Goal: Task Accomplishment & Management: Manage account settings

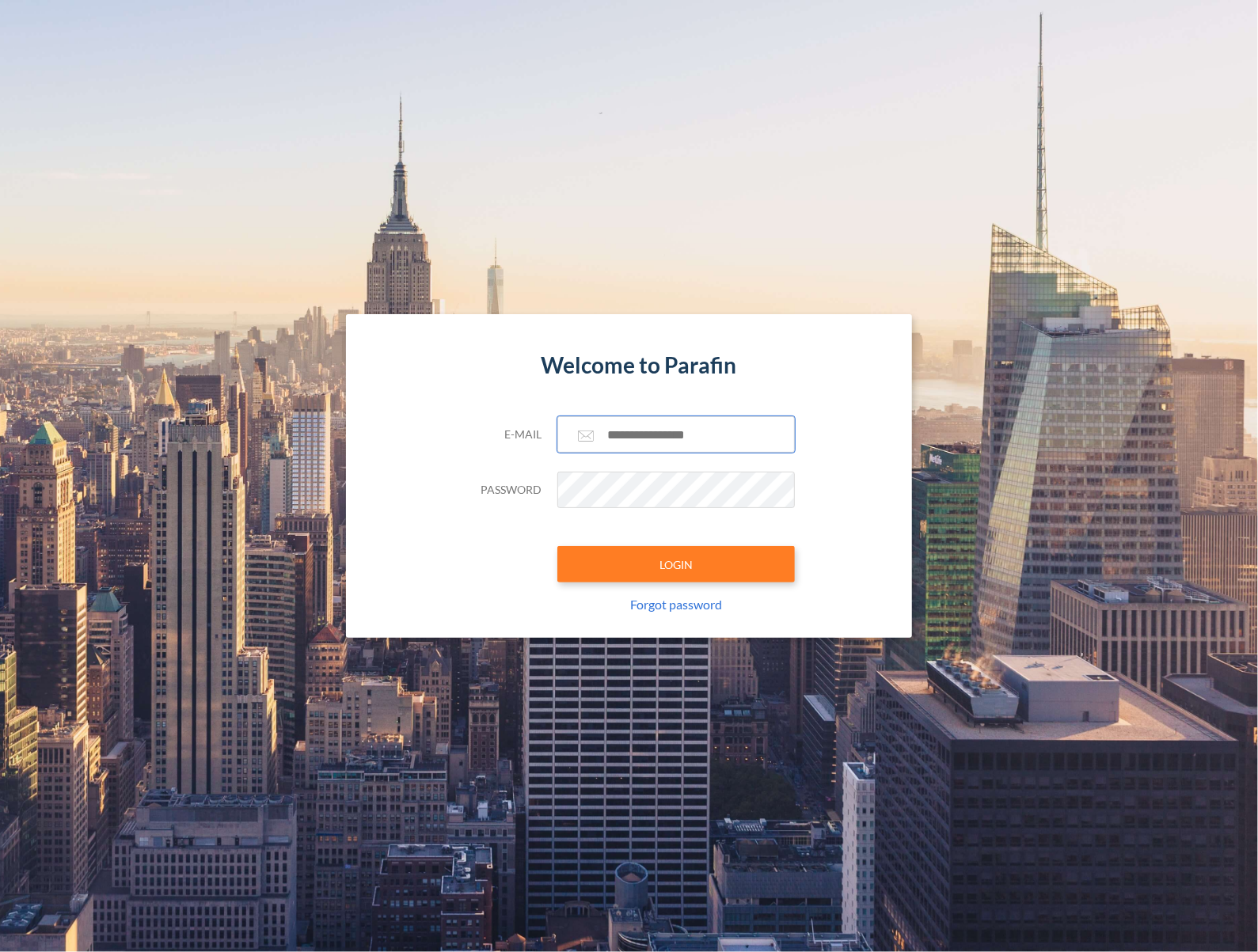
click at [678, 433] on input "text" at bounding box center [676, 434] width 237 height 37
click at [0, 951] on com-1password-button at bounding box center [0, 952] width 0 height 0
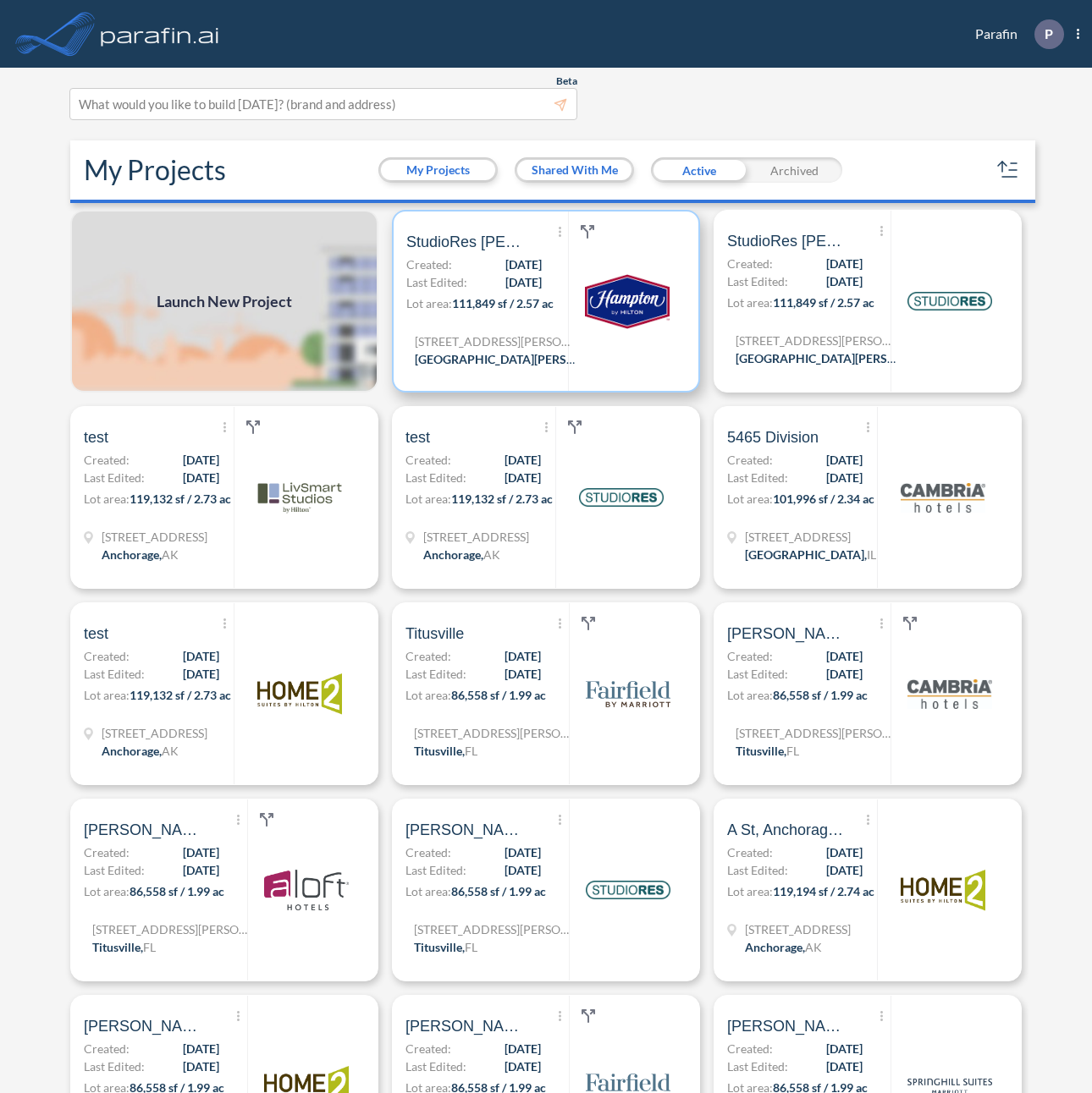
click at [462, 263] on p "Created: [DATE]" at bounding box center [473, 264] width 135 height 18
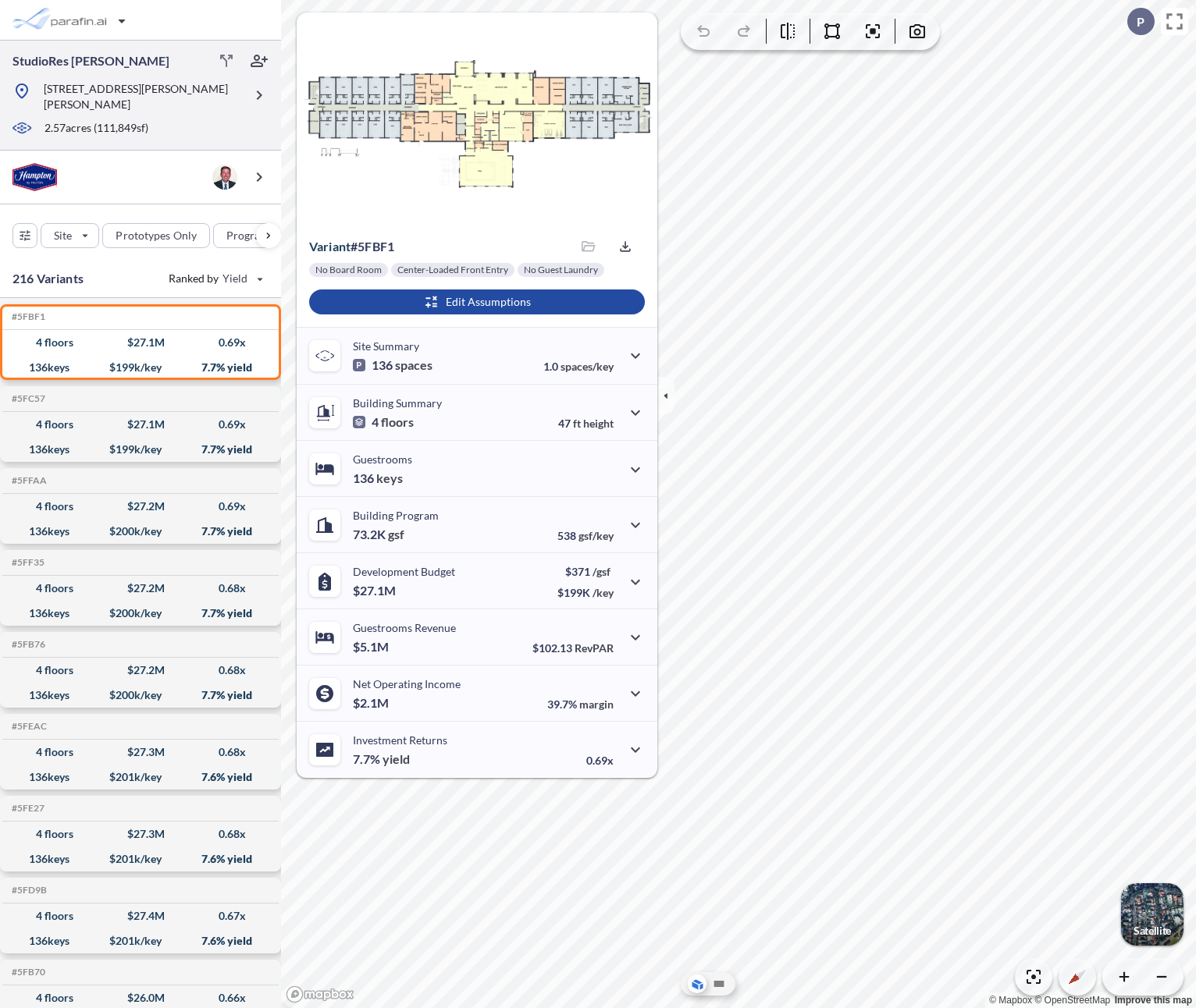
click at [202, 112] on div at bounding box center [128, 116] width 231 height 8
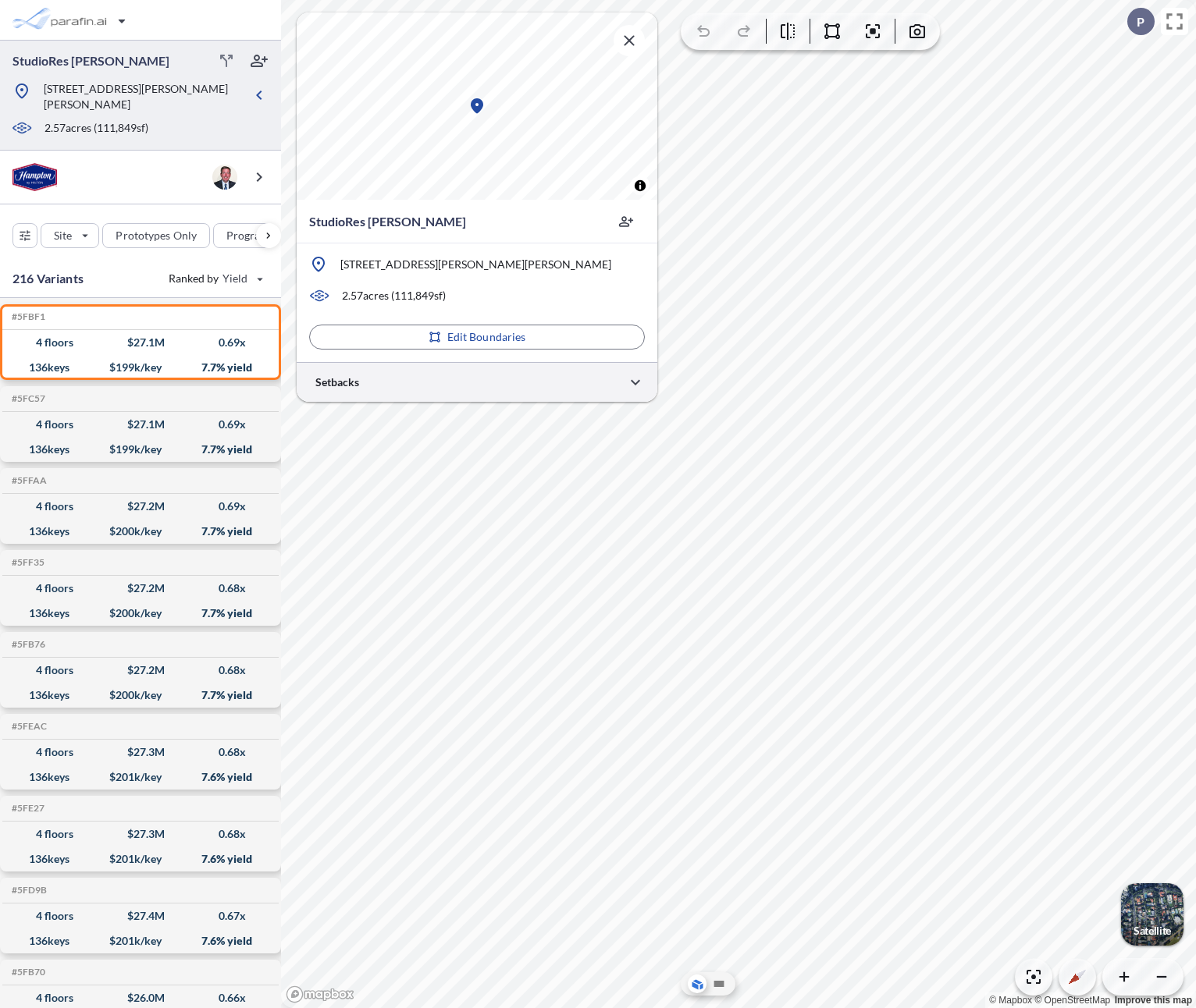
click at [416, 391] on div at bounding box center [477, 382] width 361 height 40
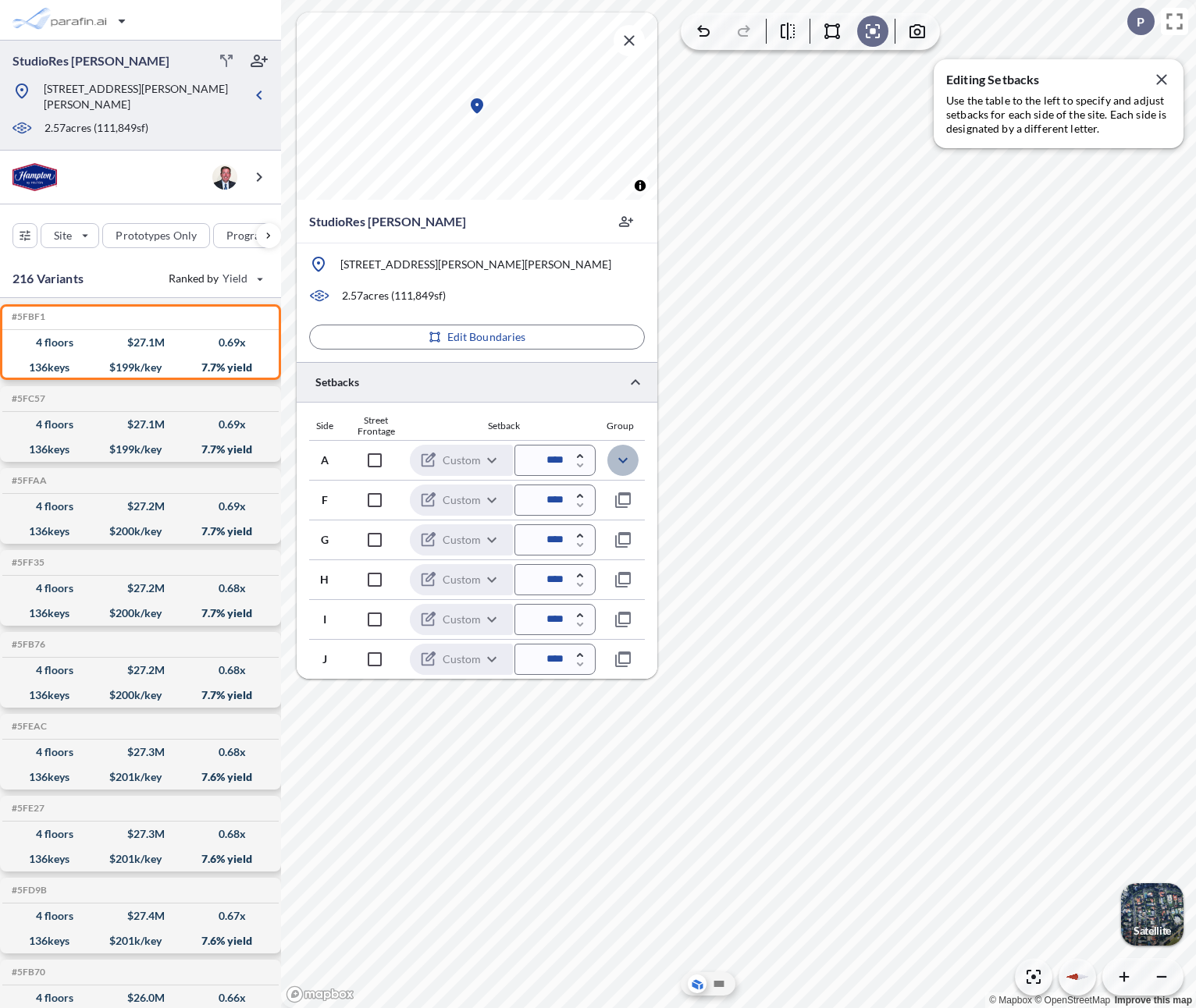
click at [622, 454] on icon "button" at bounding box center [623, 460] width 19 height 19
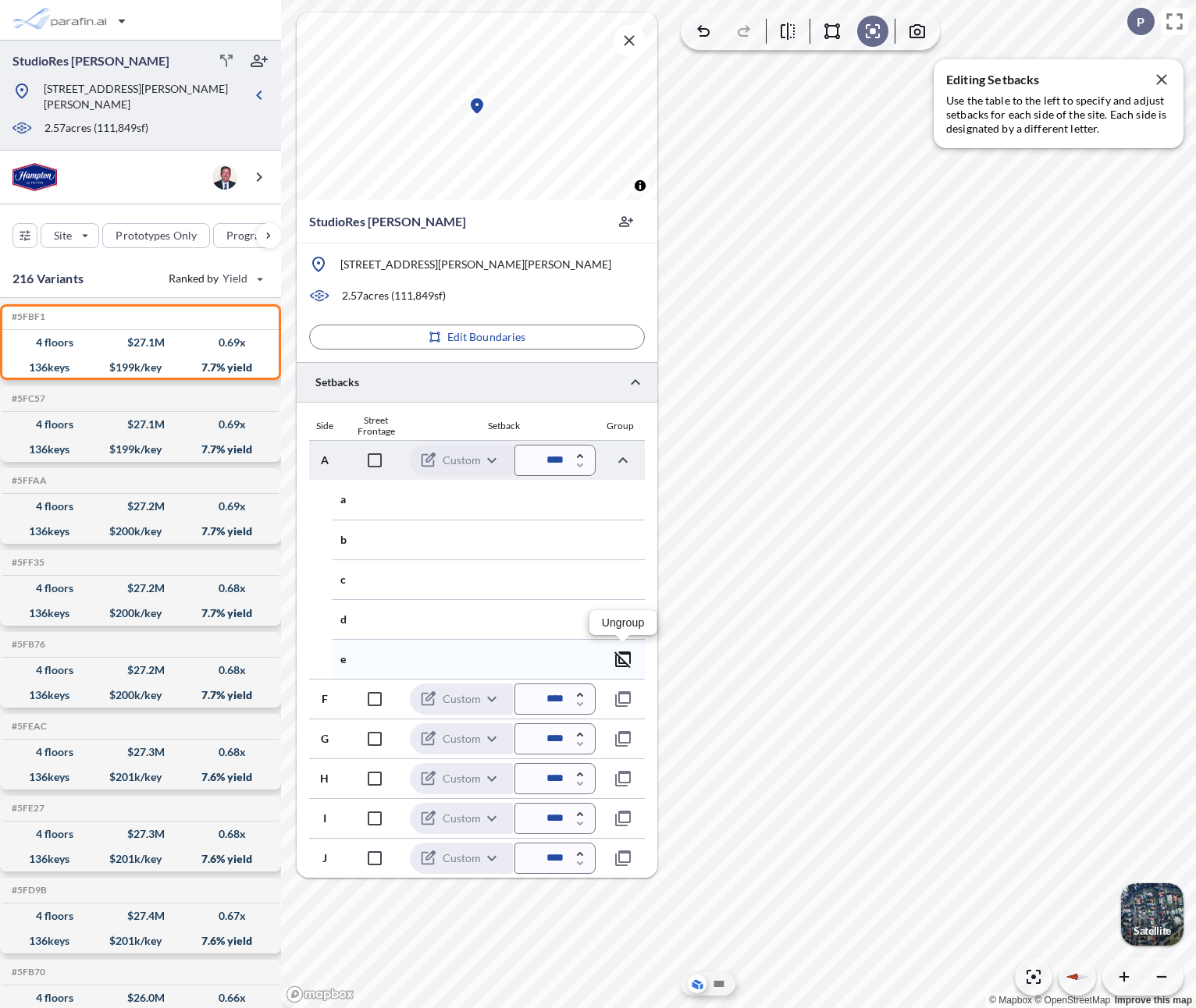
click at [620, 657] on icon "button" at bounding box center [622, 660] width 17 height 17
click at [620, 622] on icon "button" at bounding box center [623, 619] width 19 height 19
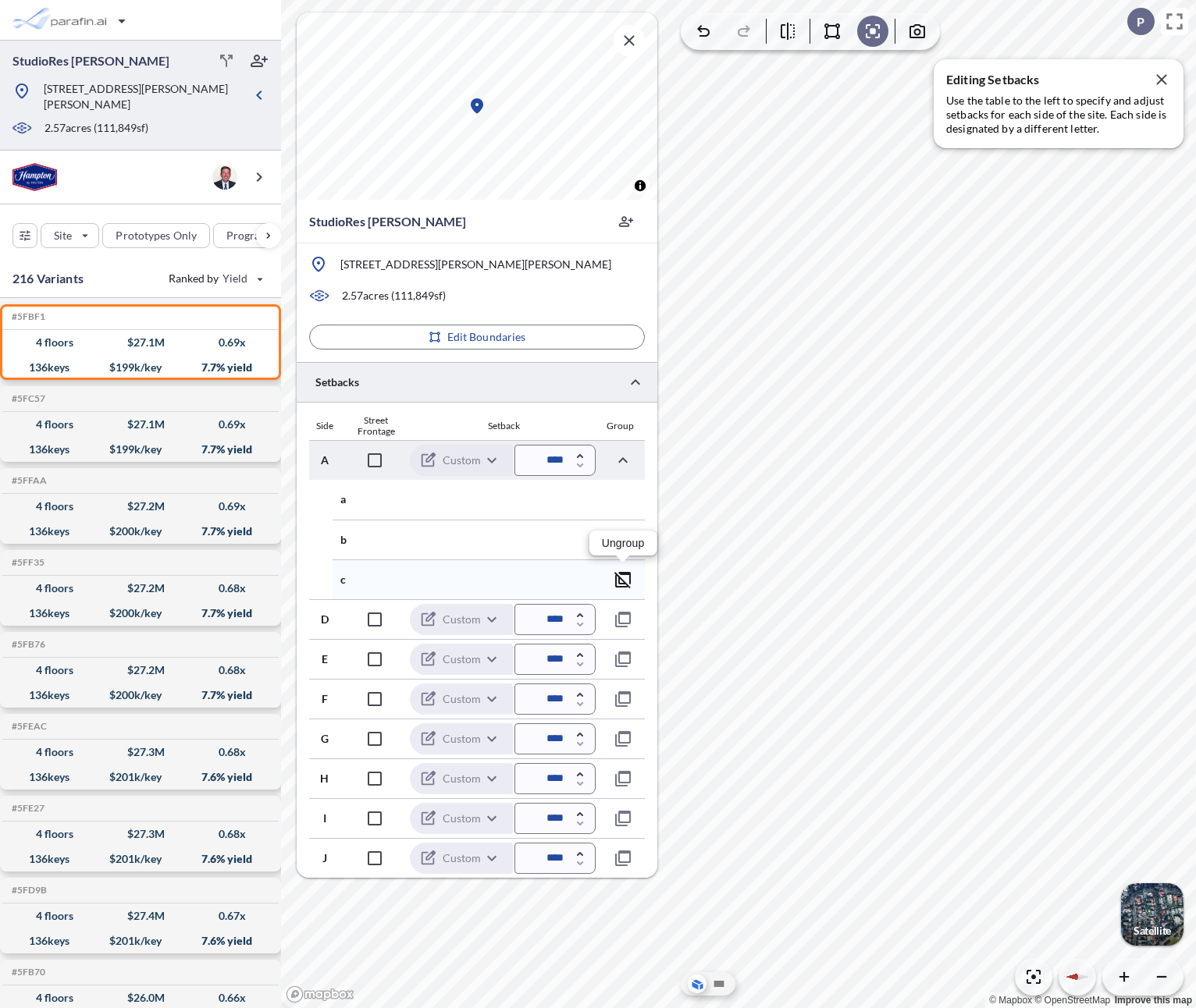
click at [623, 580] on icon "button" at bounding box center [622, 580] width 17 height 17
click at [625, 541] on icon "button" at bounding box center [623, 539] width 19 height 19
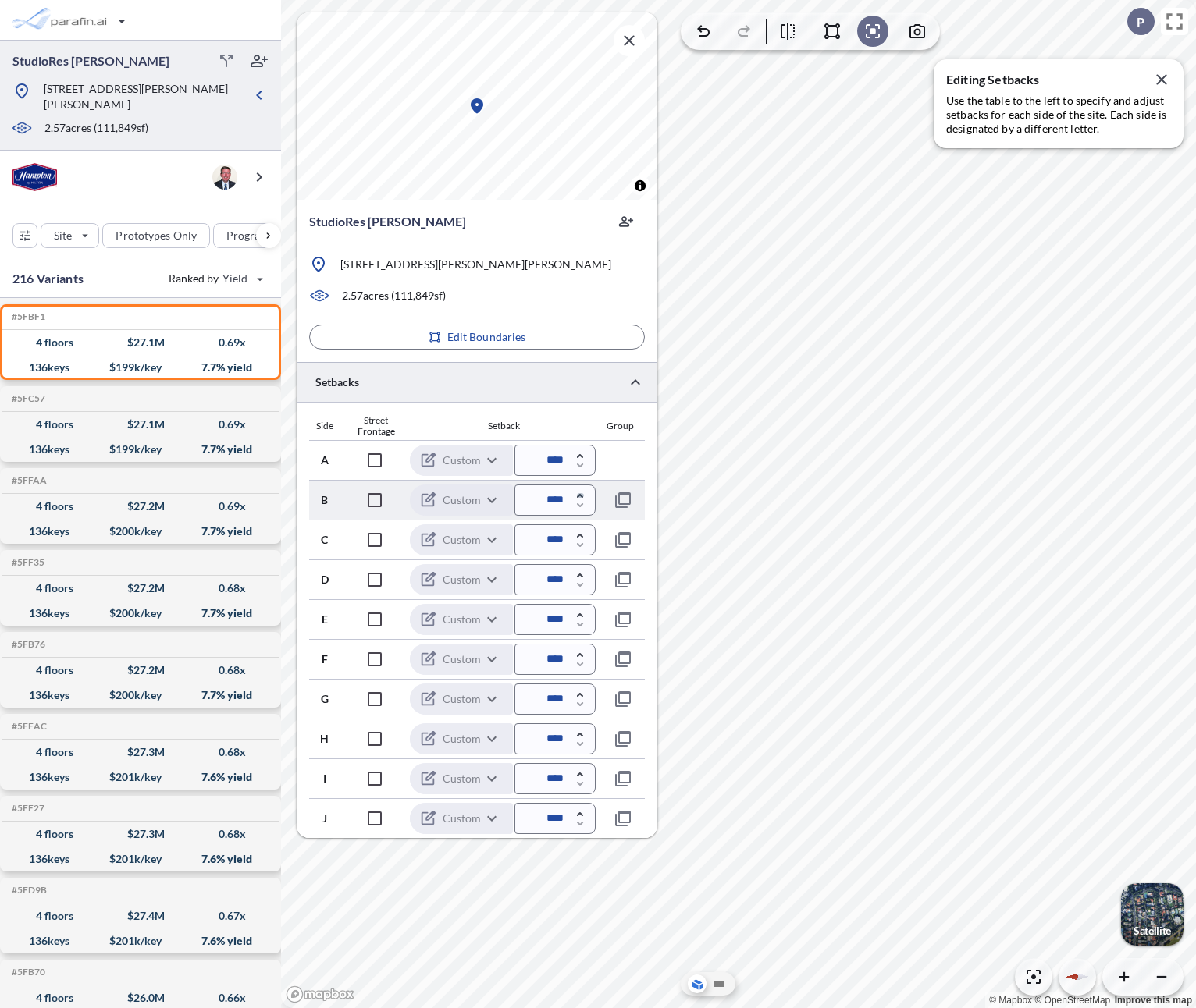
click at [581, 495] on icon "button" at bounding box center [579, 496] width 6 height 4
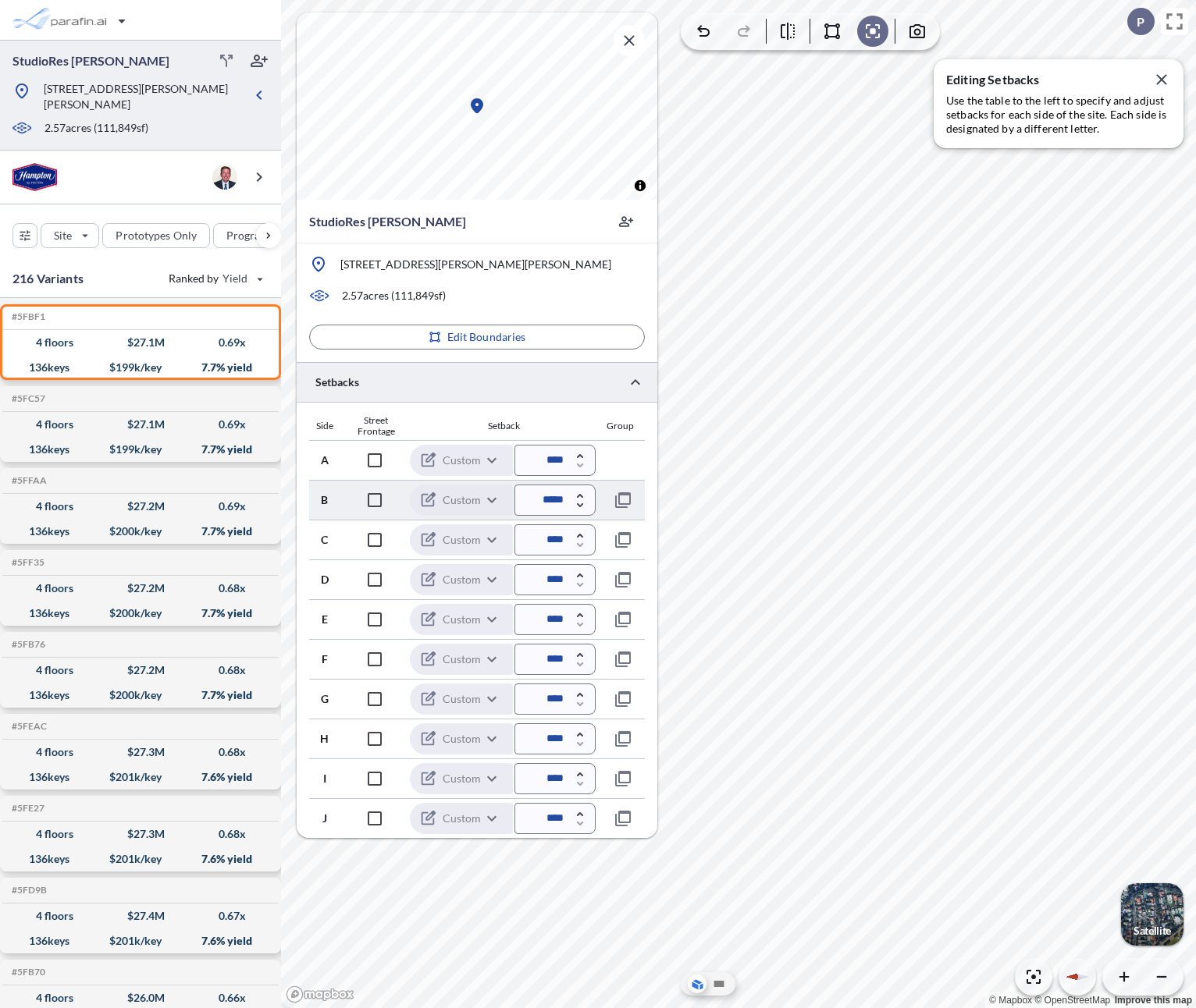
click at [577, 504] on icon "button" at bounding box center [579, 505] width 6 height 4
type input "*****"
click at [579, 455] on icon "button" at bounding box center [579, 456] width 6 height 4
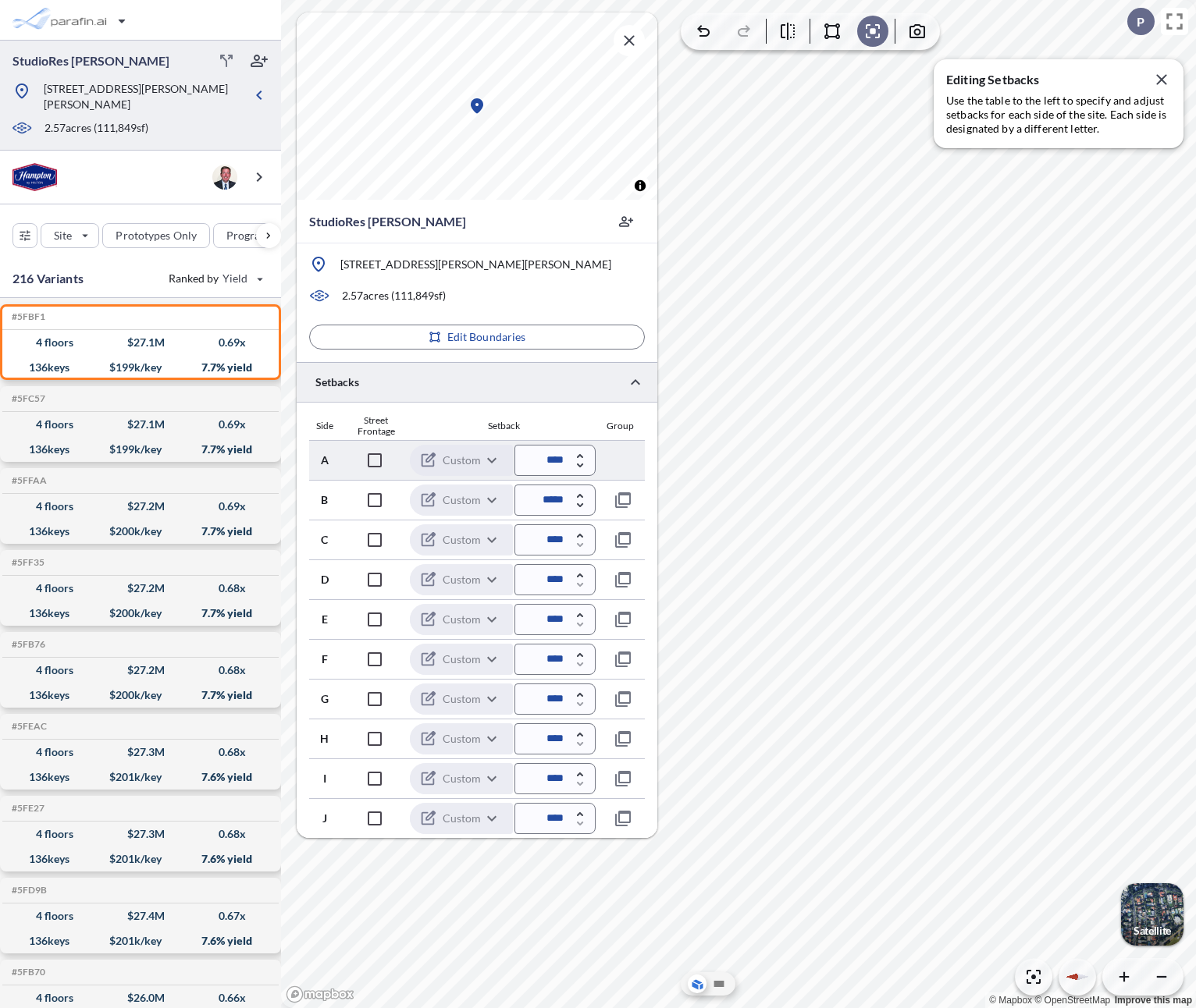
type input "*****"
click at [1158, 82] on icon "button" at bounding box center [1161, 79] width 19 height 19
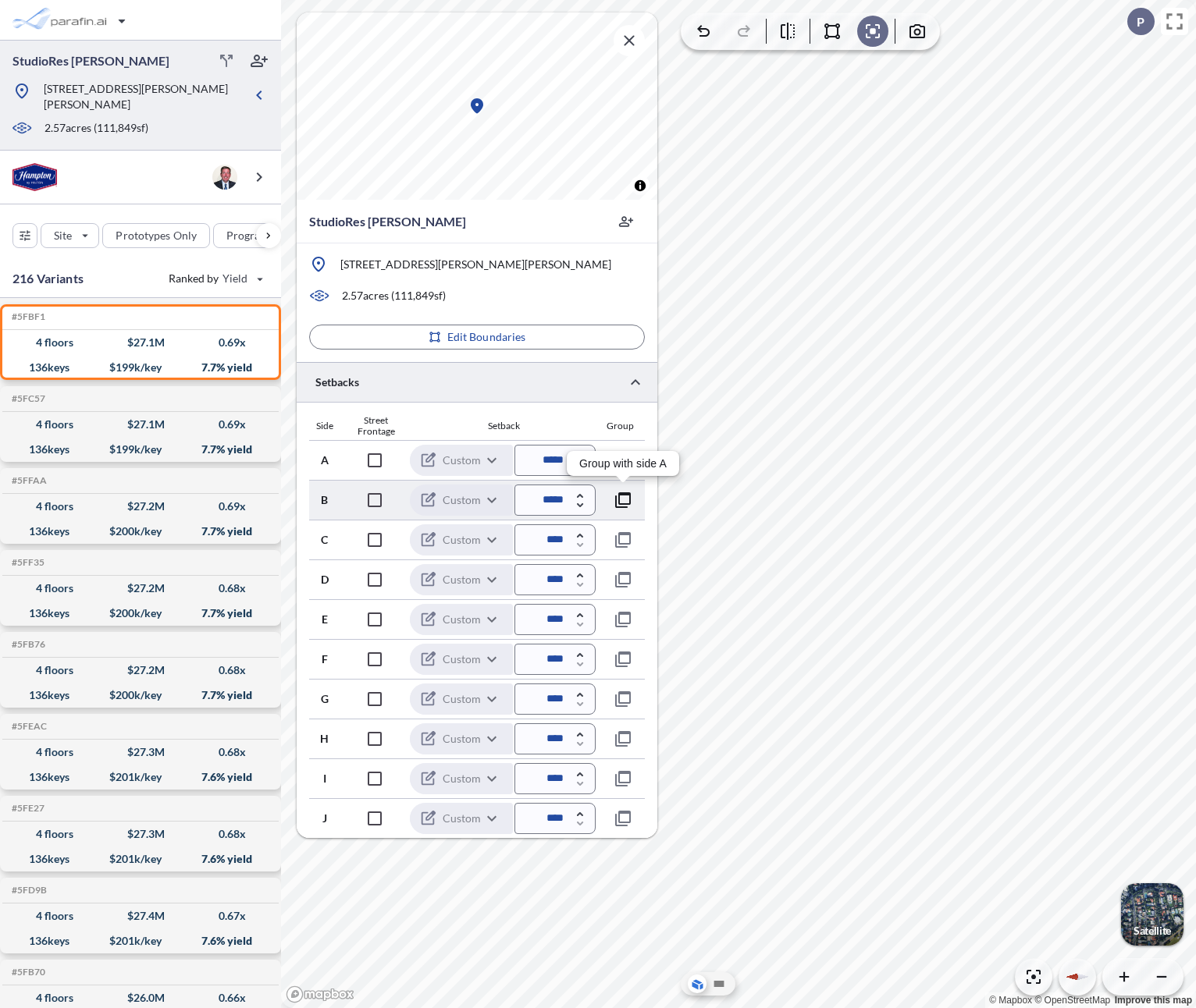
click at [629, 500] on icon "button" at bounding box center [623, 500] width 19 height 19
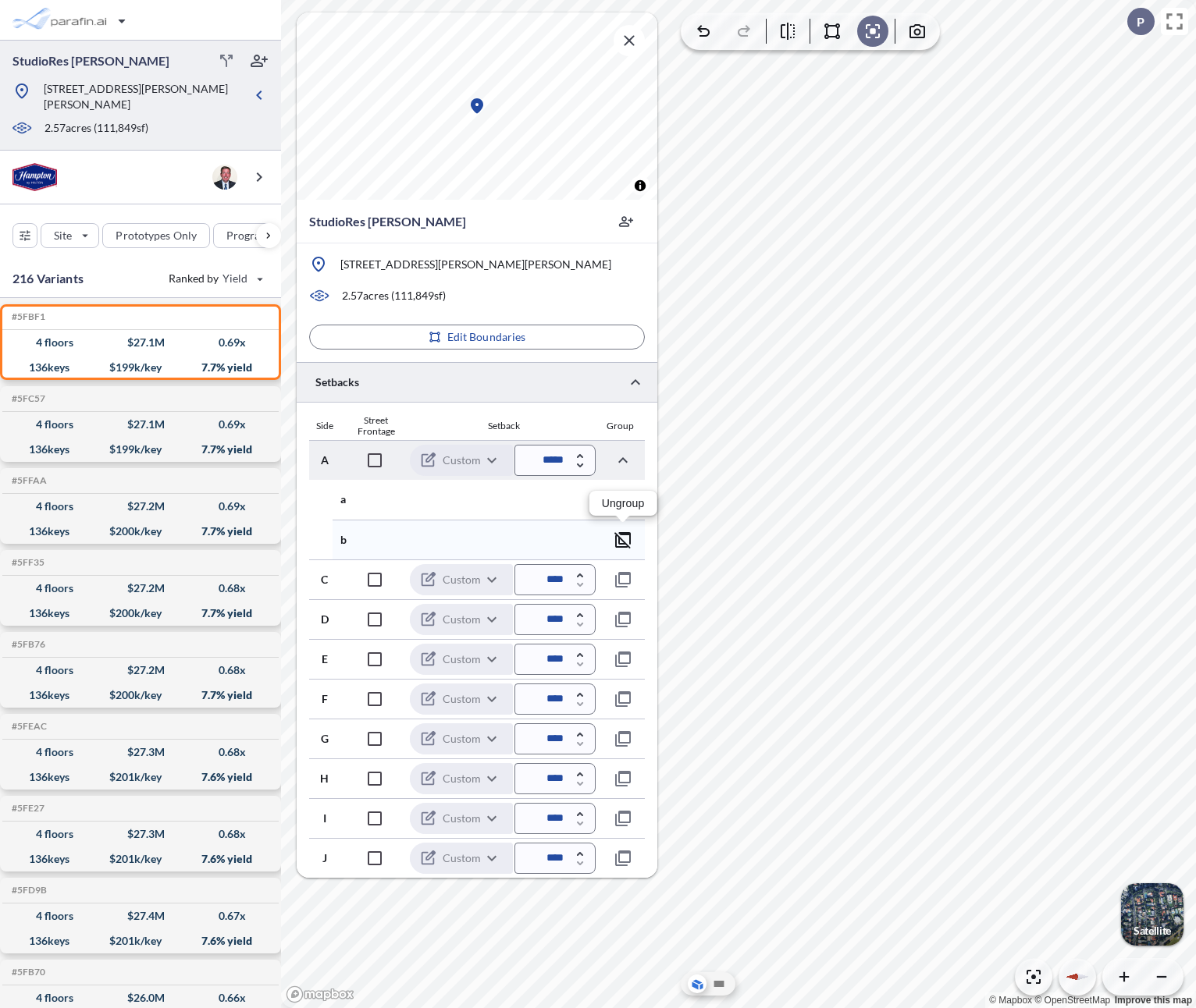
click at [621, 548] on icon "button" at bounding box center [623, 539] width 19 height 19
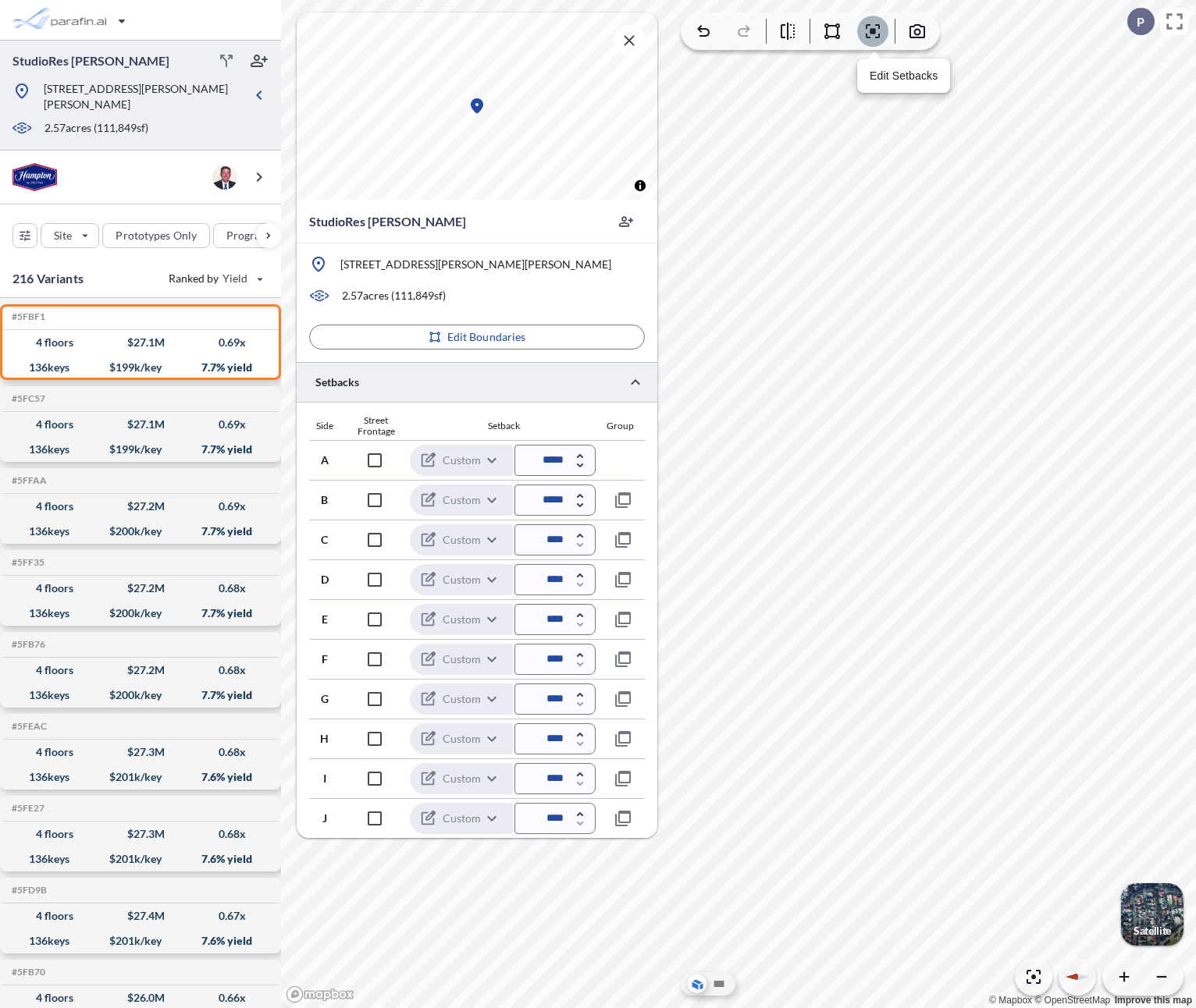
click at [873, 24] on icon "button" at bounding box center [872, 31] width 19 height 19
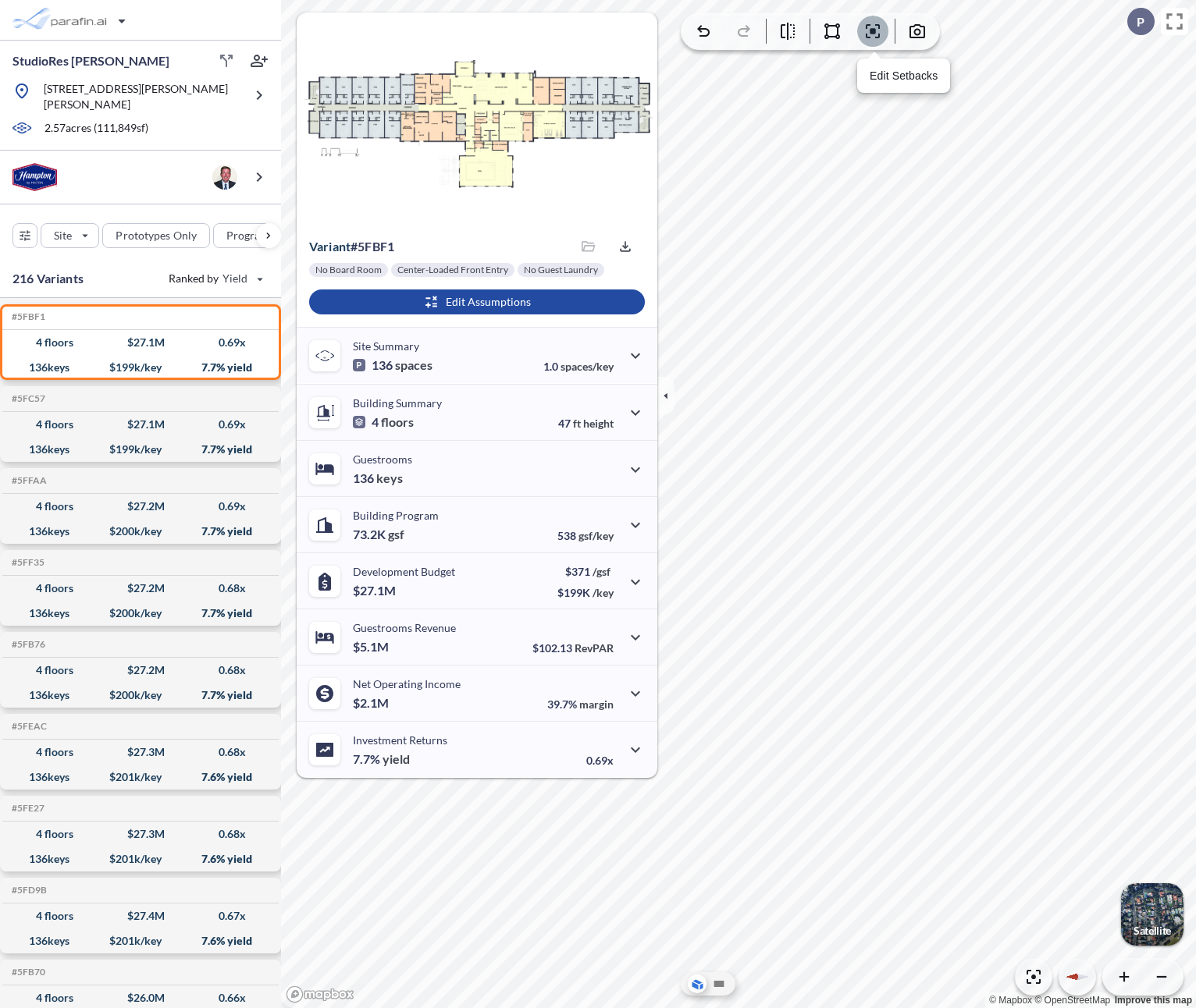
click at [875, 29] on icon "button" at bounding box center [872, 31] width 4 height 4
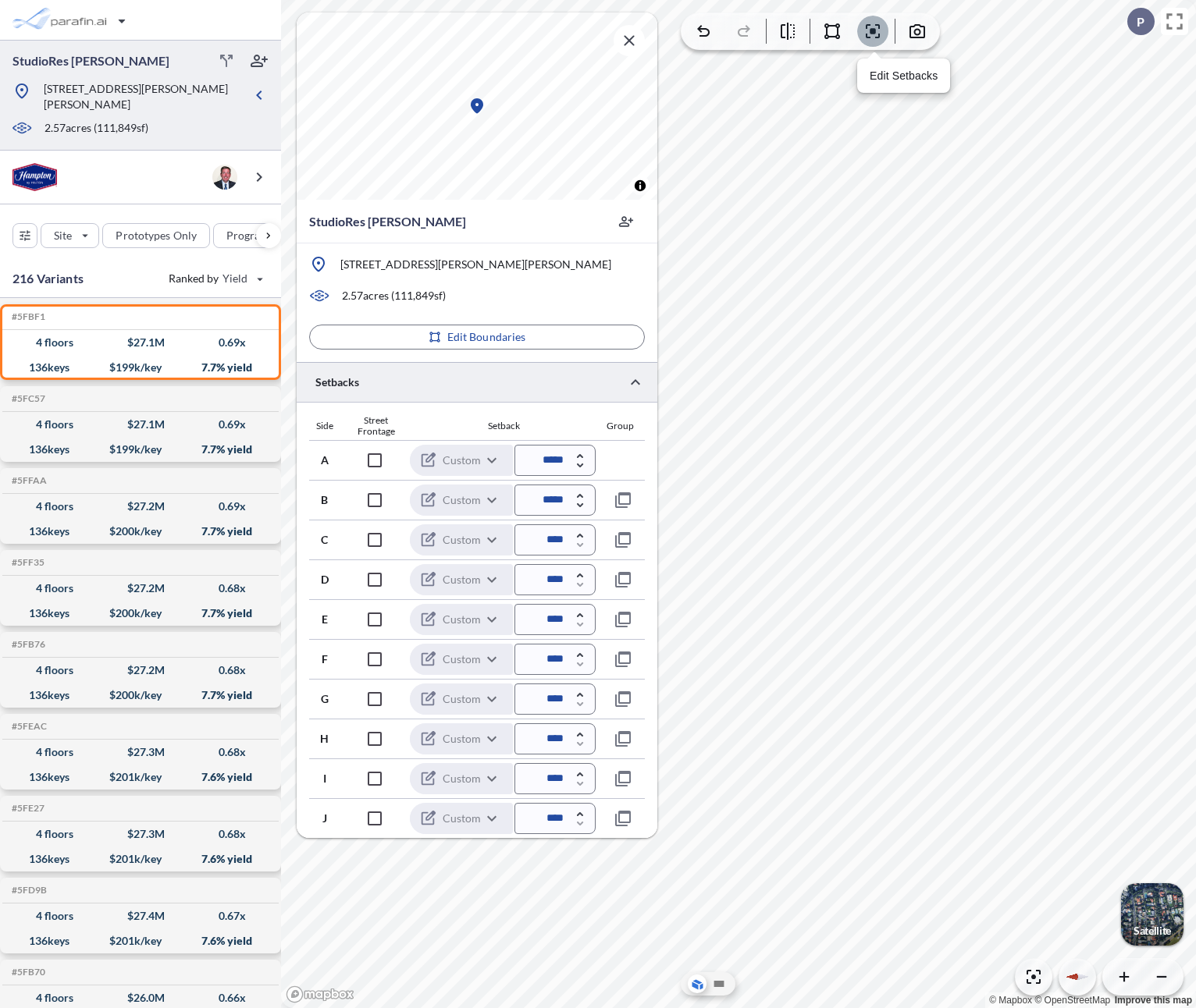
click at [875, 29] on icon "button" at bounding box center [872, 31] width 4 height 4
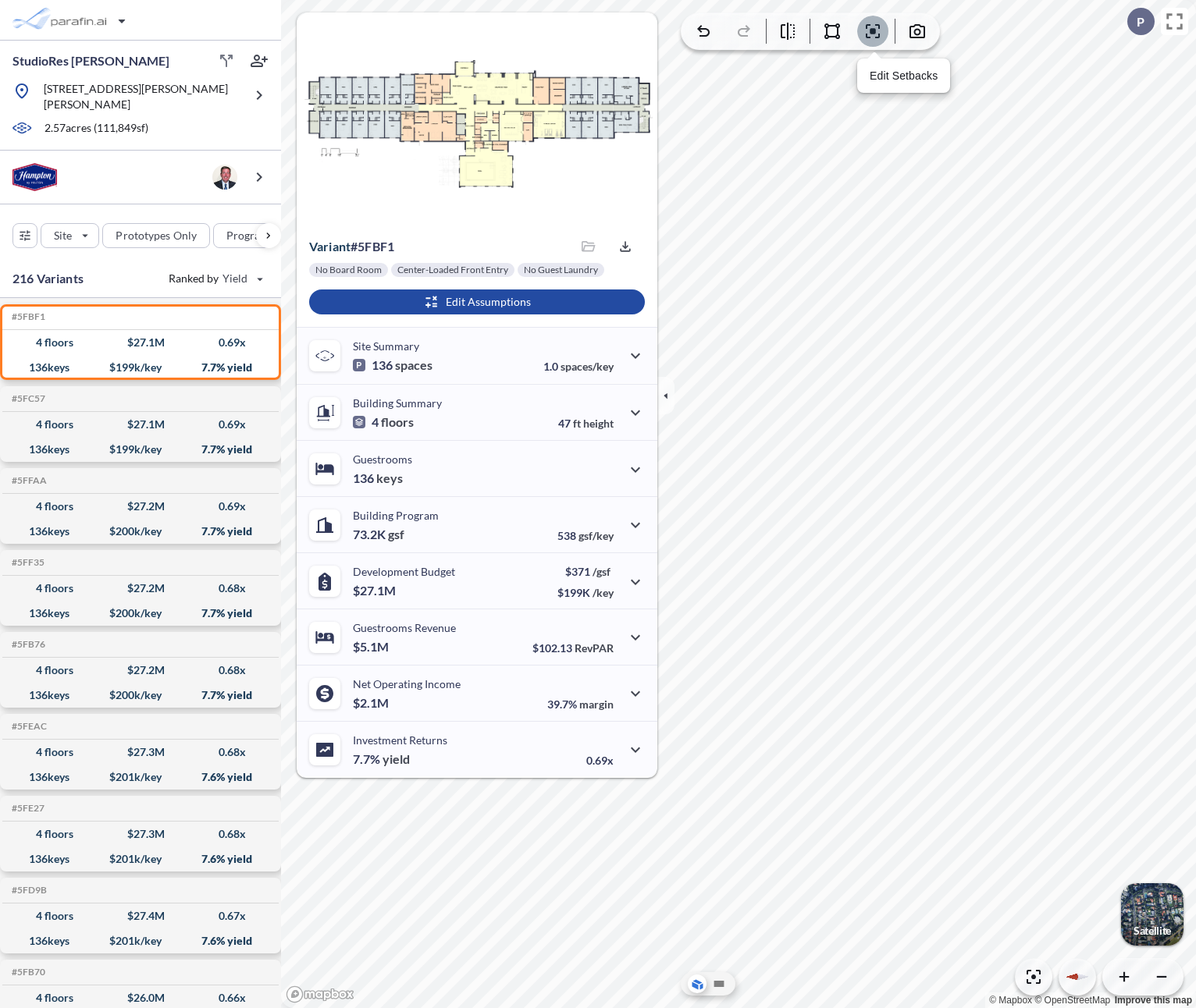
click at [875, 29] on icon "button" at bounding box center [872, 31] width 4 height 4
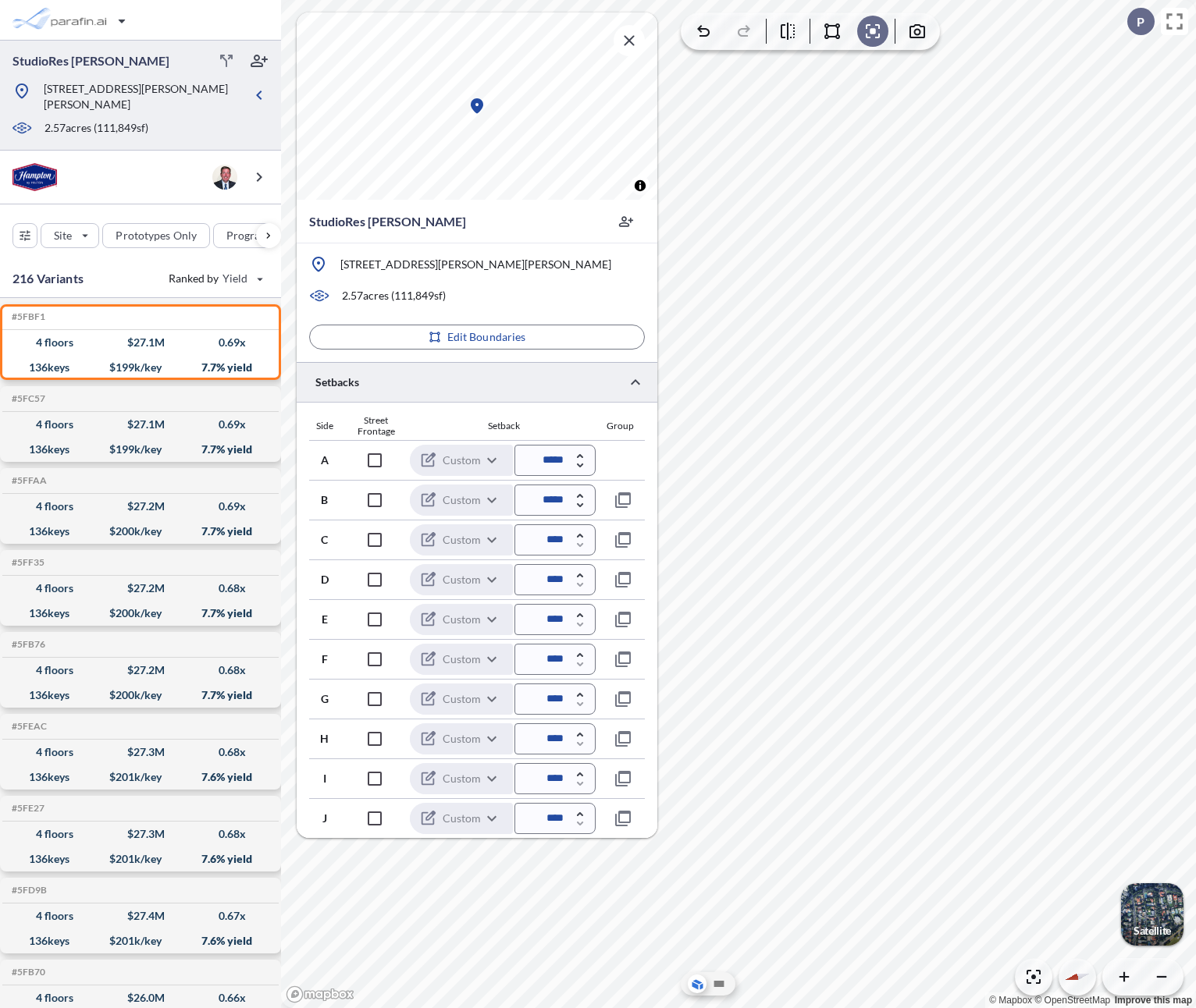
click at [508, 382] on div at bounding box center [477, 382] width 361 height 40
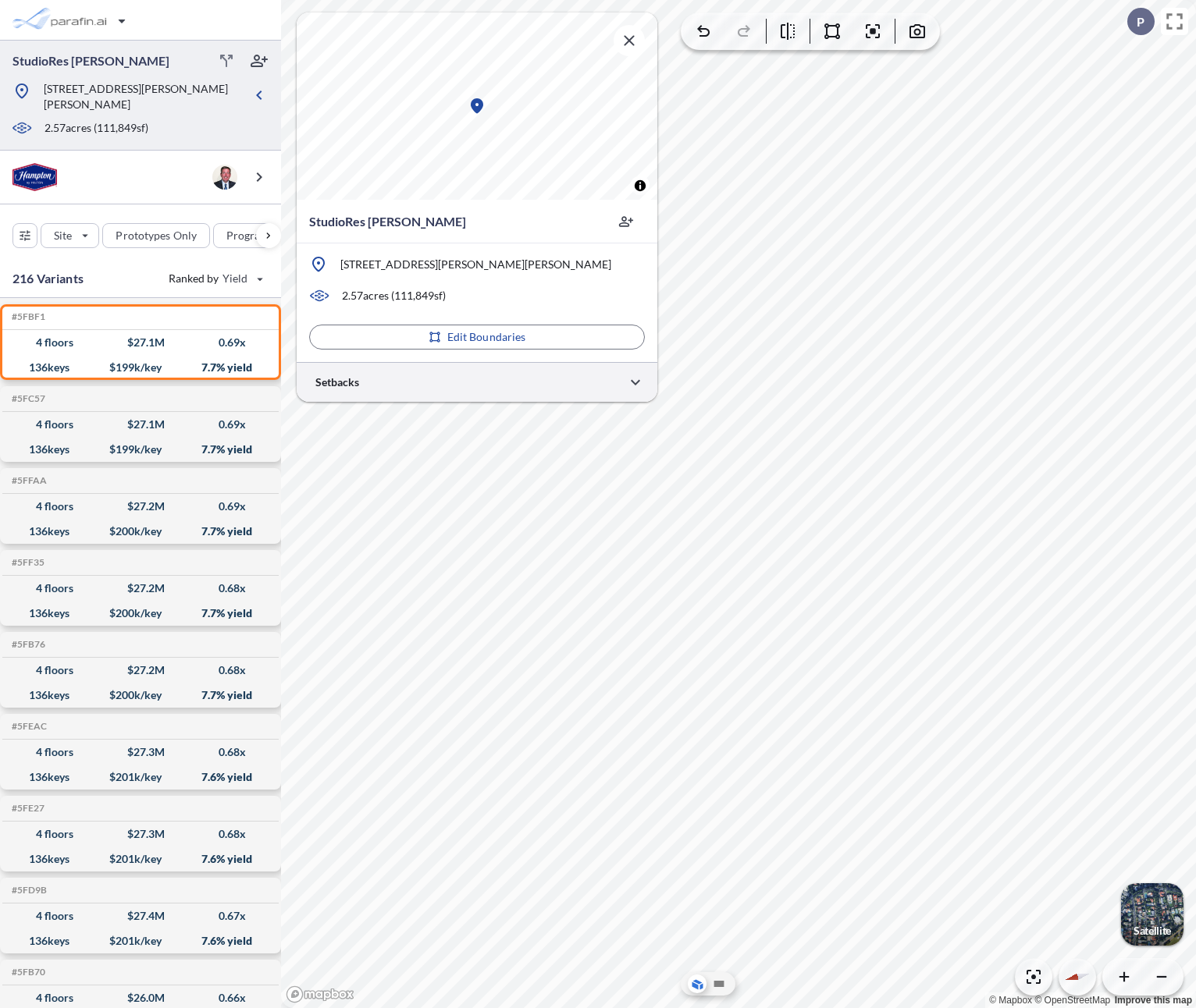
click at [508, 382] on div at bounding box center [477, 382] width 361 height 40
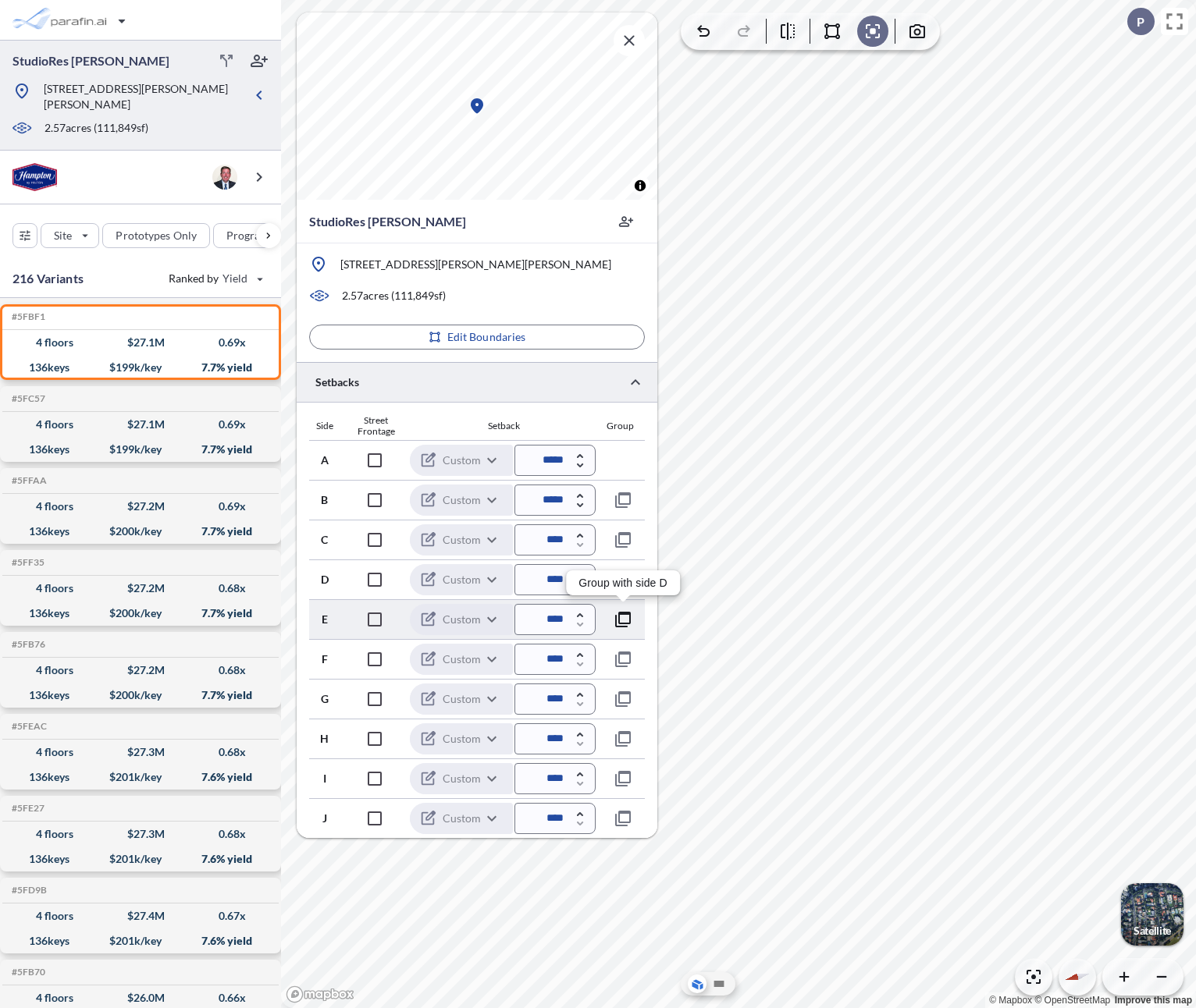
click at [625, 624] on icon "button" at bounding box center [623, 620] width 16 height 16
click at [619, 612] on icon "button" at bounding box center [623, 620] width 16 height 16
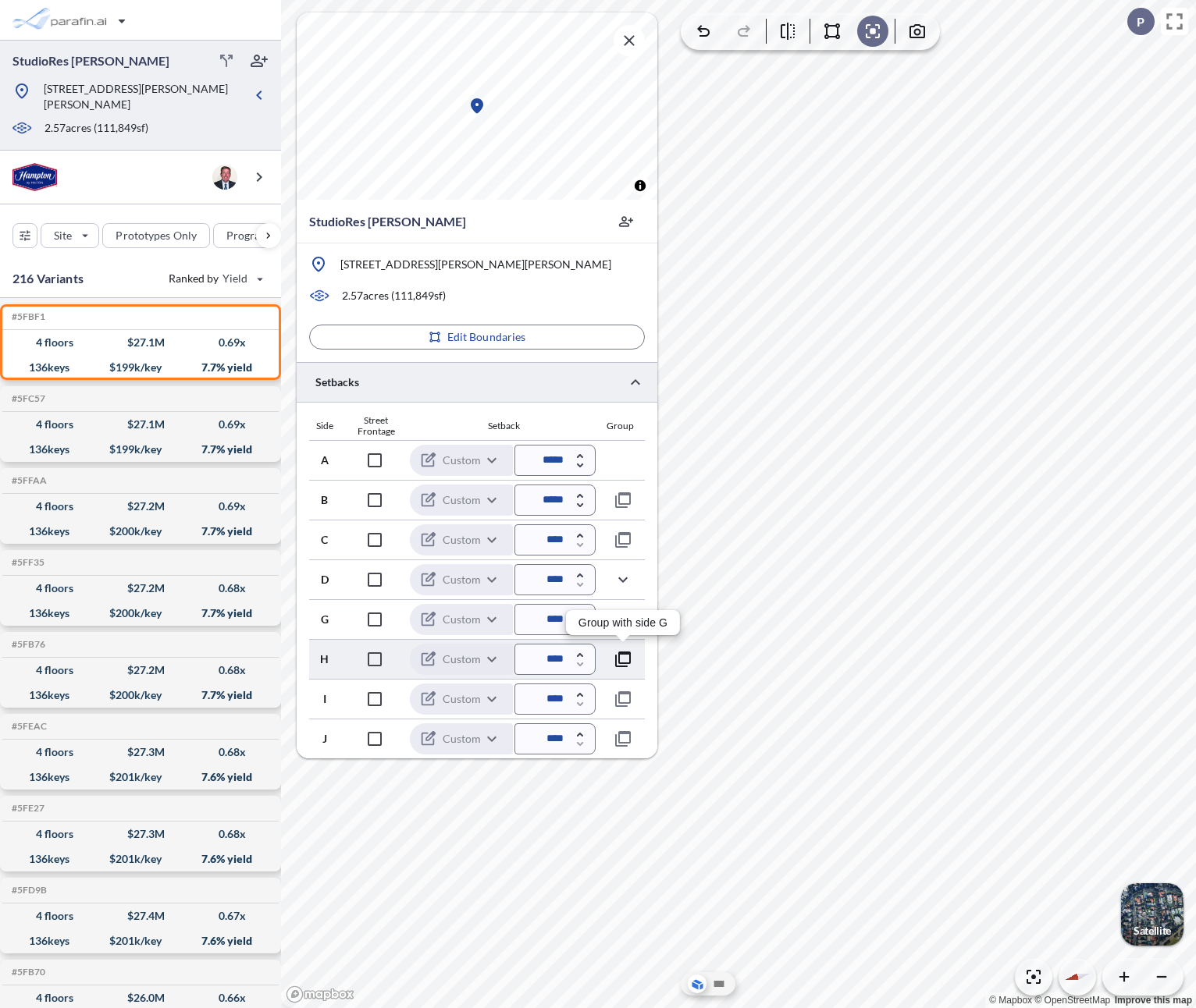
click at [628, 656] on icon "button" at bounding box center [623, 659] width 19 height 19
click at [626, 619] on icon "button" at bounding box center [623, 619] width 19 height 19
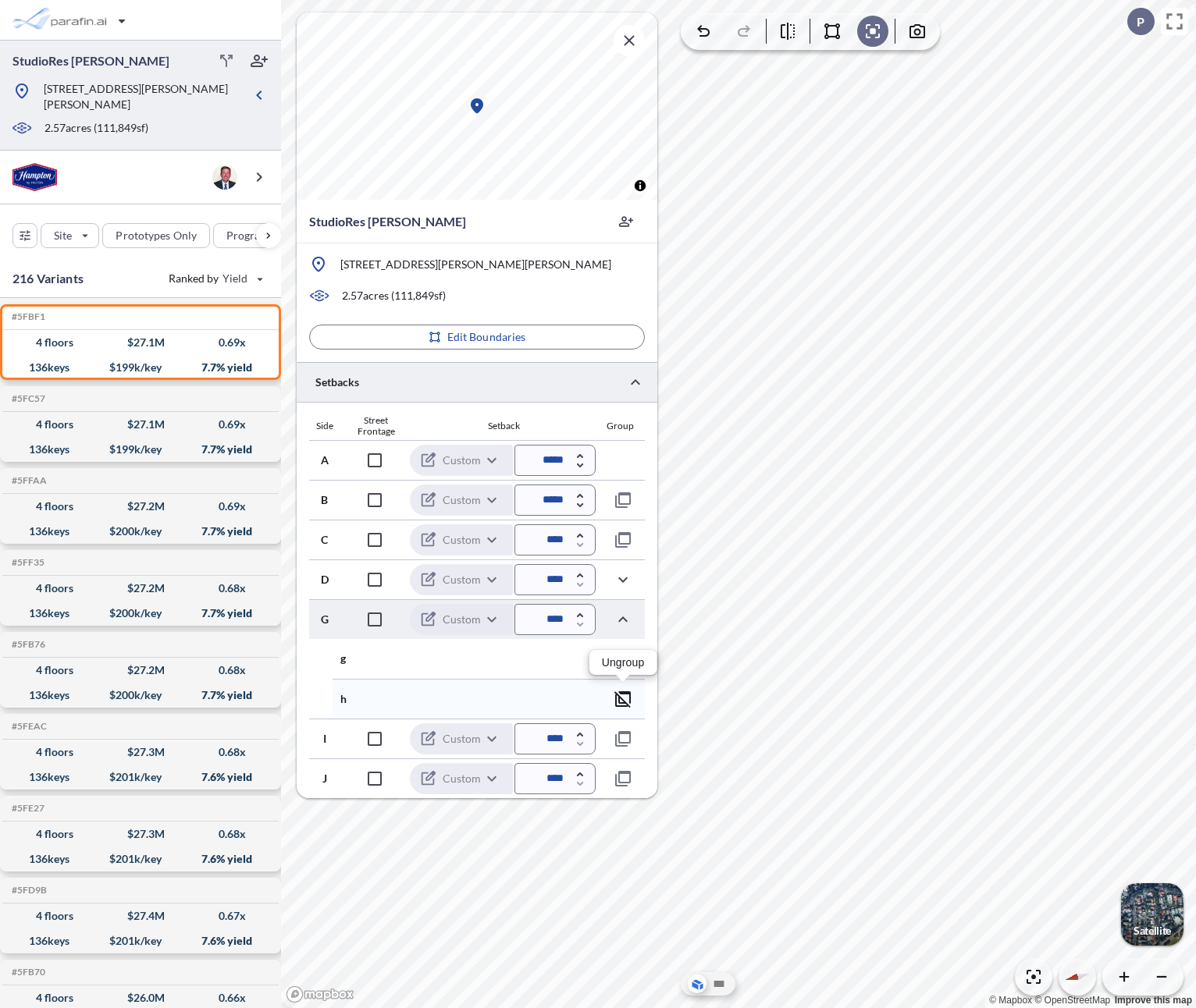
click at [623, 702] on icon "button" at bounding box center [622, 700] width 17 height 17
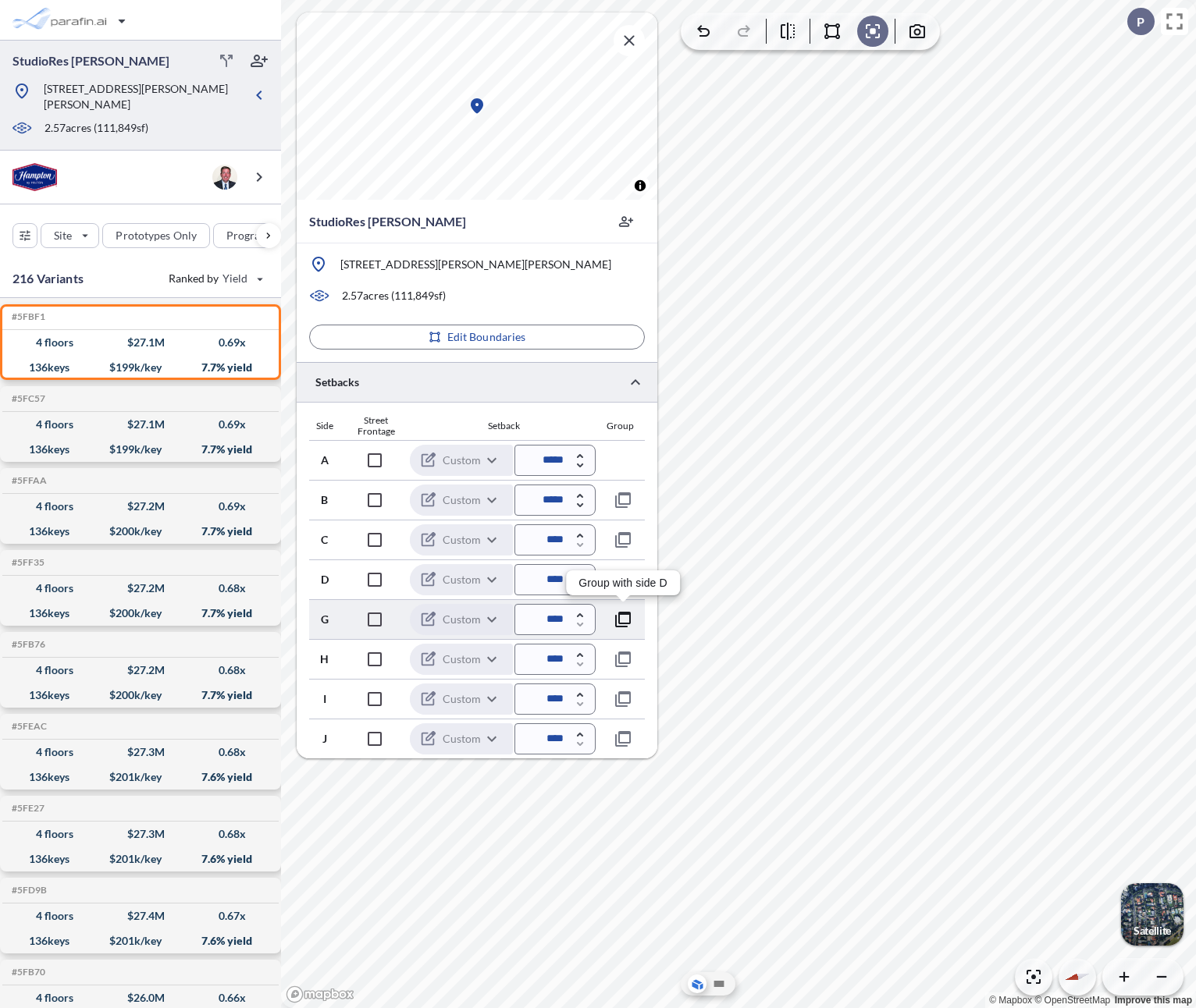
click at [627, 616] on icon "button" at bounding box center [623, 619] width 19 height 19
click at [627, 614] on icon "button" at bounding box center [623, 620] width 16 height 16
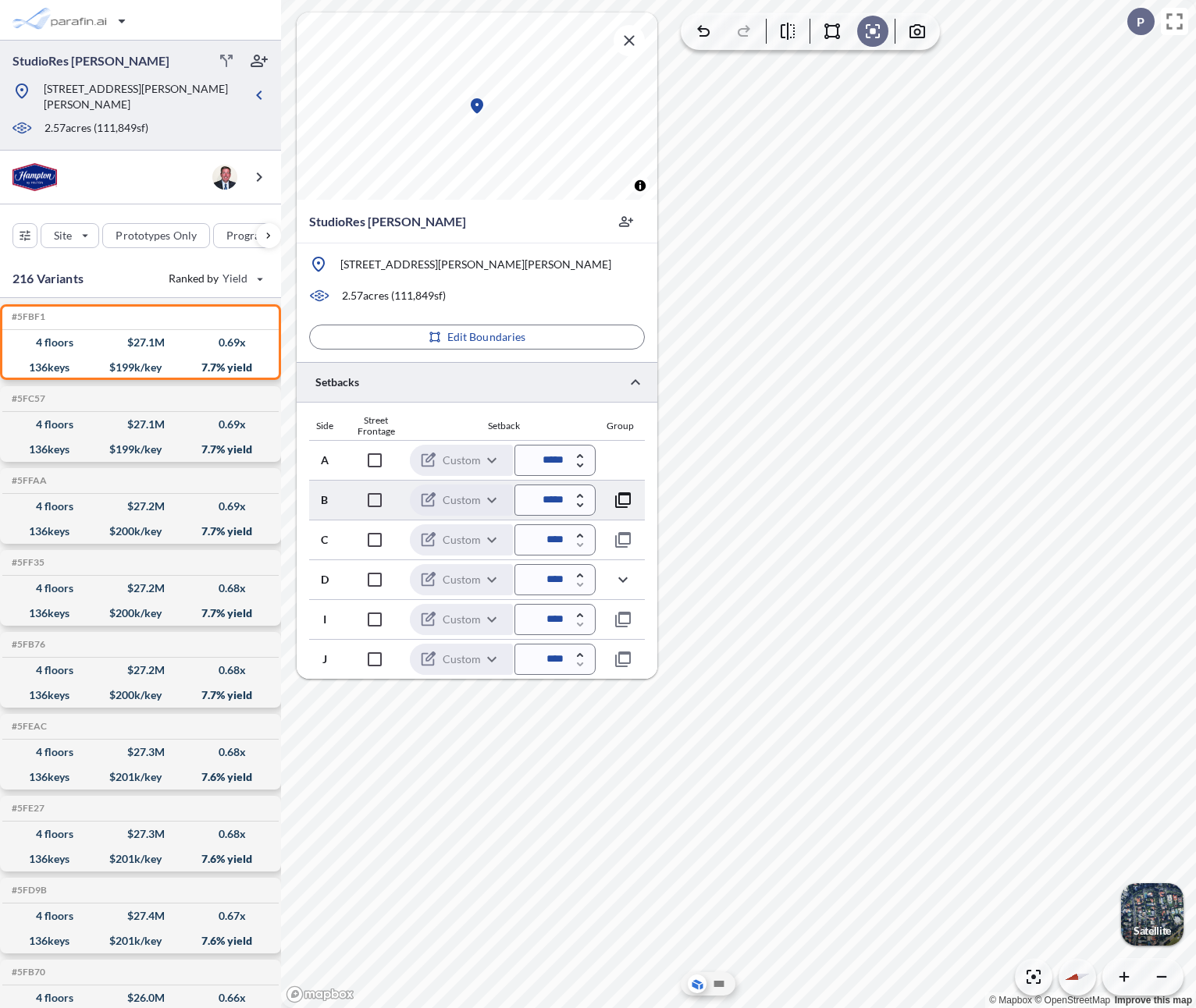
click at [625, 496] on icon "button" at bounding box center [623, 500] width 19 height 19
click at [626, 497] on icon "button" at bounding box center [623, 500] width 19 height 19
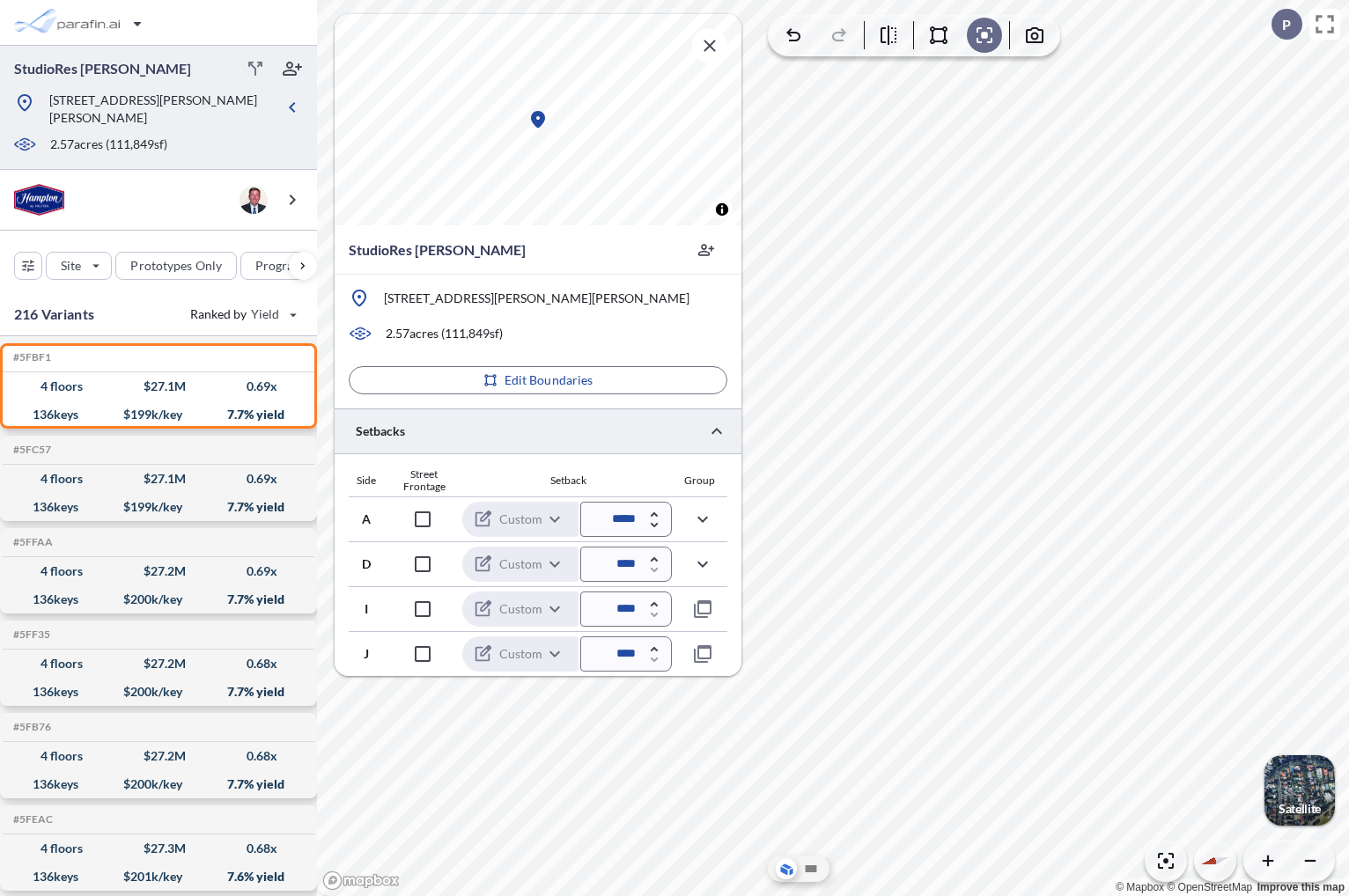
click at [652, 511] on icon "button" at bounding box center [654, 513] width 7 height 5
click at [656, 524] on icon "button" at bounding box center [654, 524] width 7 height 4
type input "*****"
click at [1298, 771] on div "button" at bounding box center [1299, 790] width 70 height 70
click at [1159, 861] on icon "button" at bounding box center [1165, 860] width 21 height 21
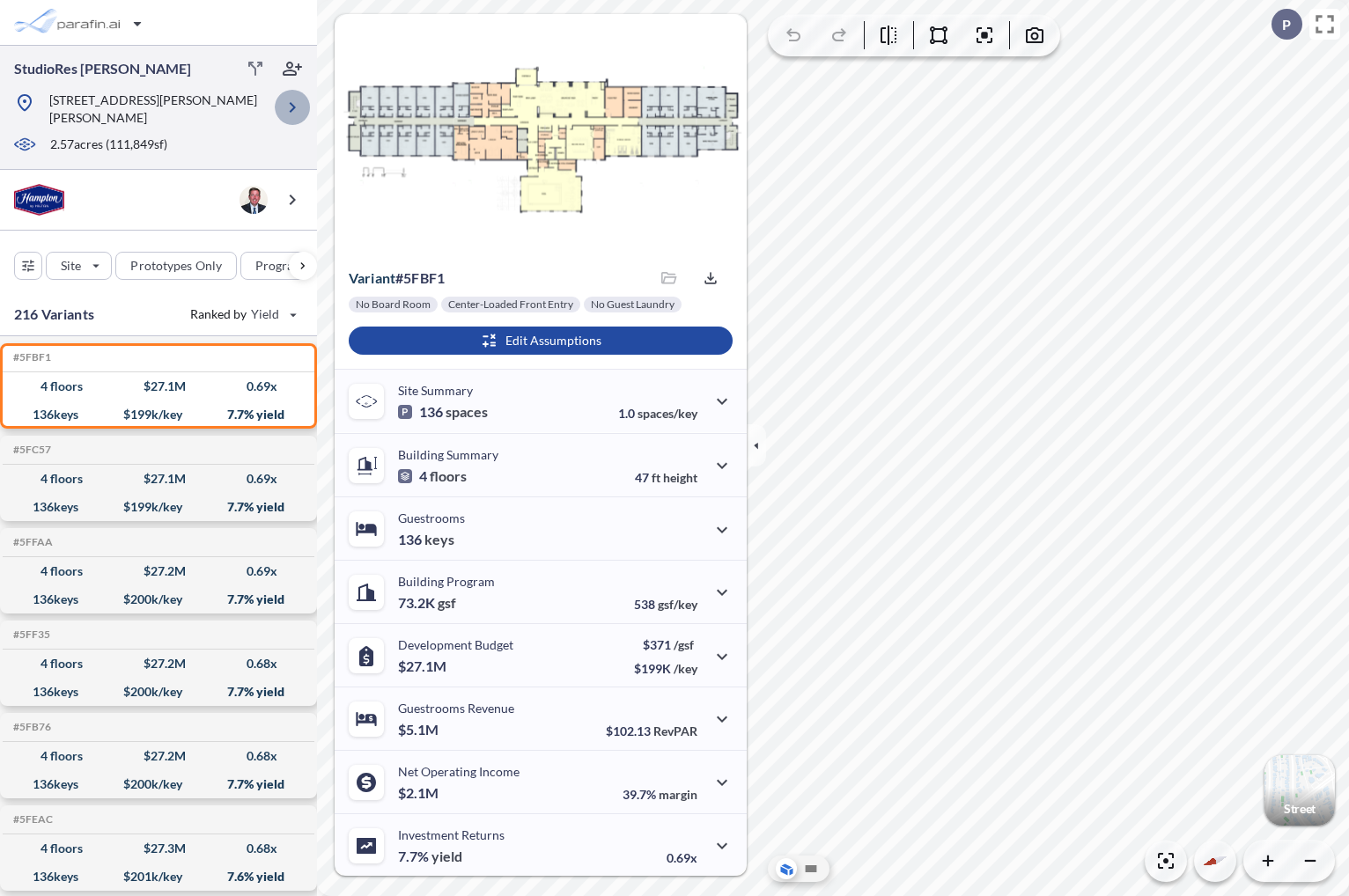
click at [288, 105] on icon "button" at bounding box center [292, 107] width 21 height 21
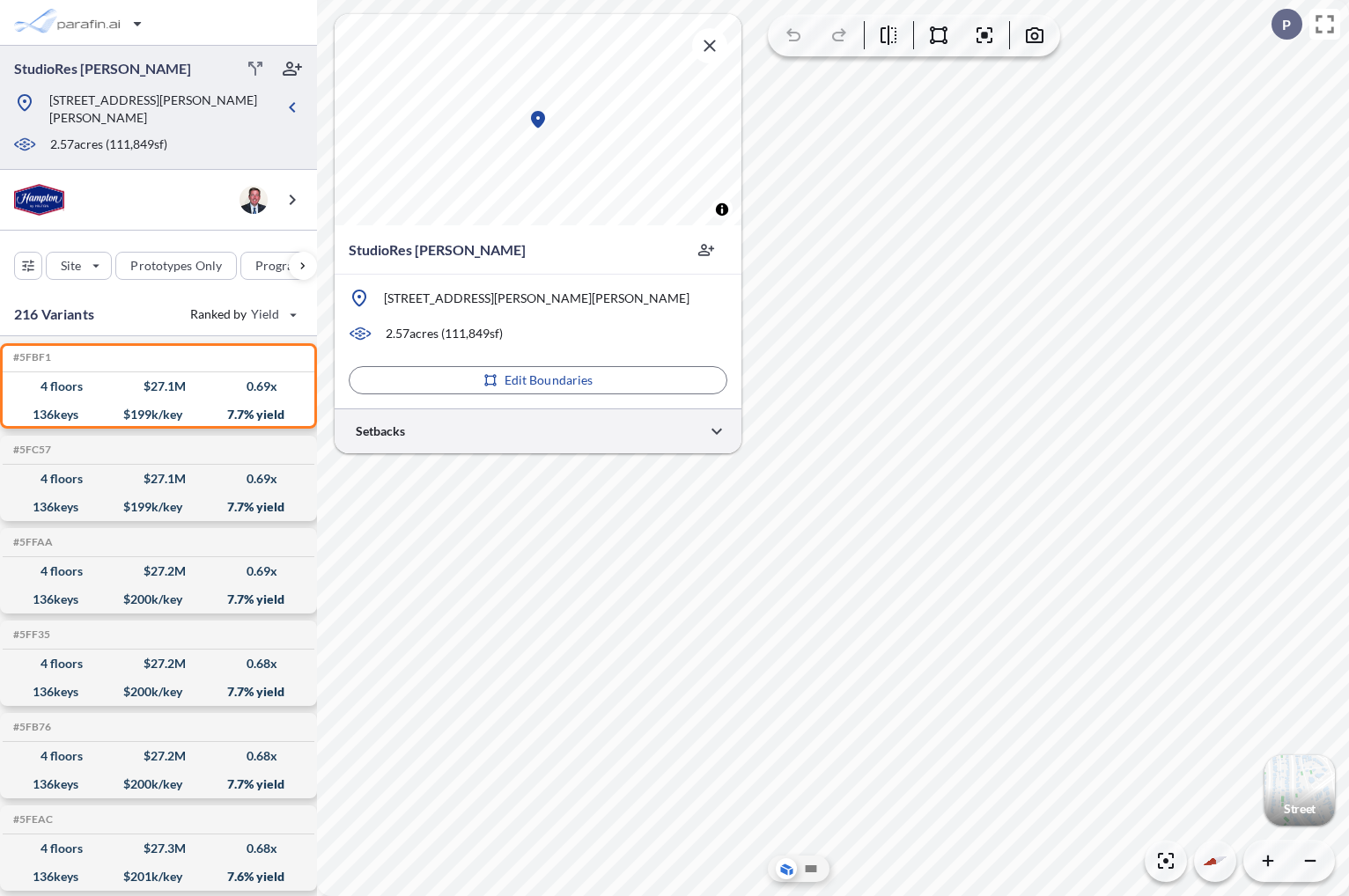
click at [613, 423] on div at bounding box center [538, 431] width 407 height 45
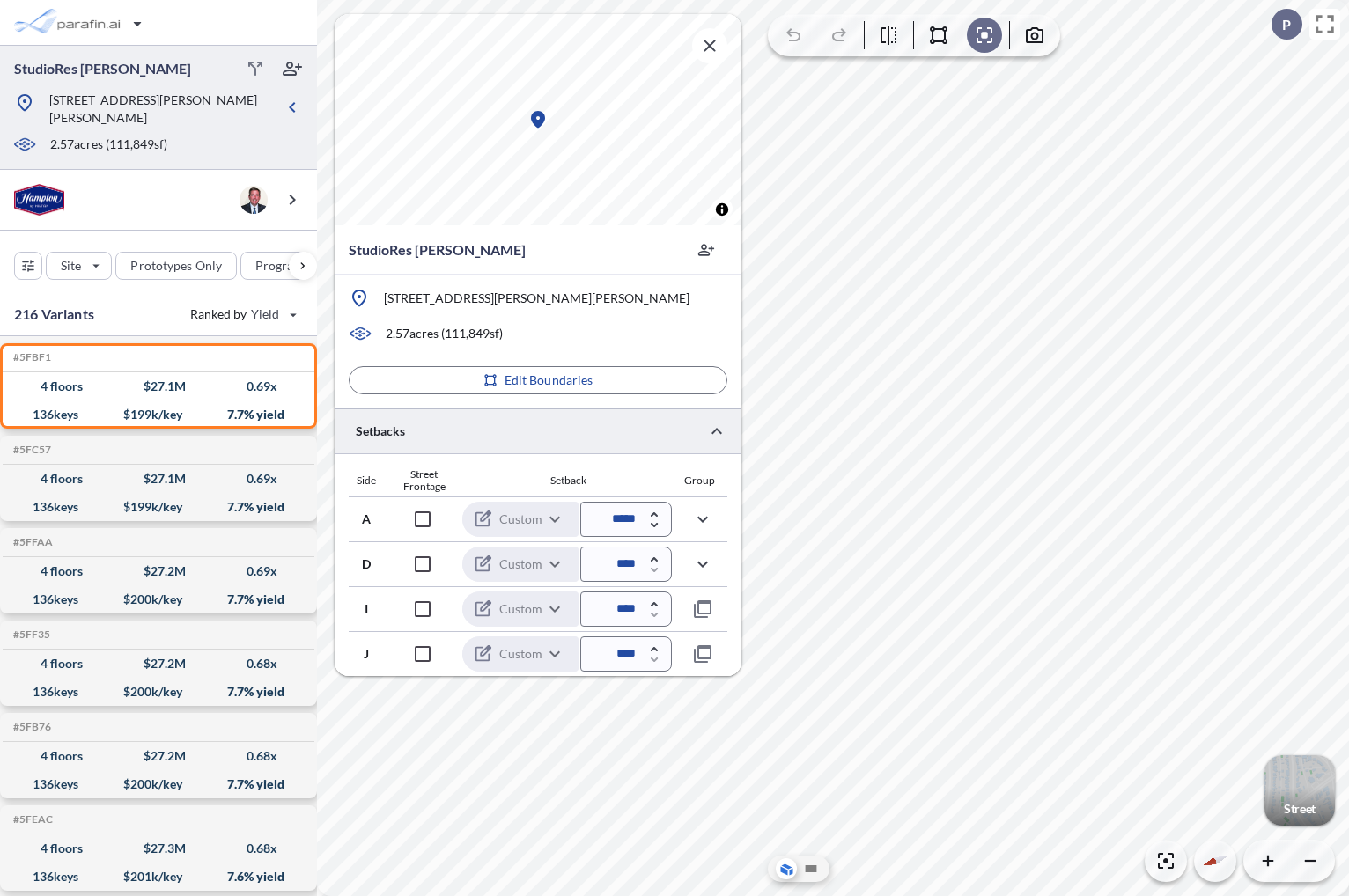
click at [1286, 773] on div "button" at bounding box center [1299, 790] width 70 height 70
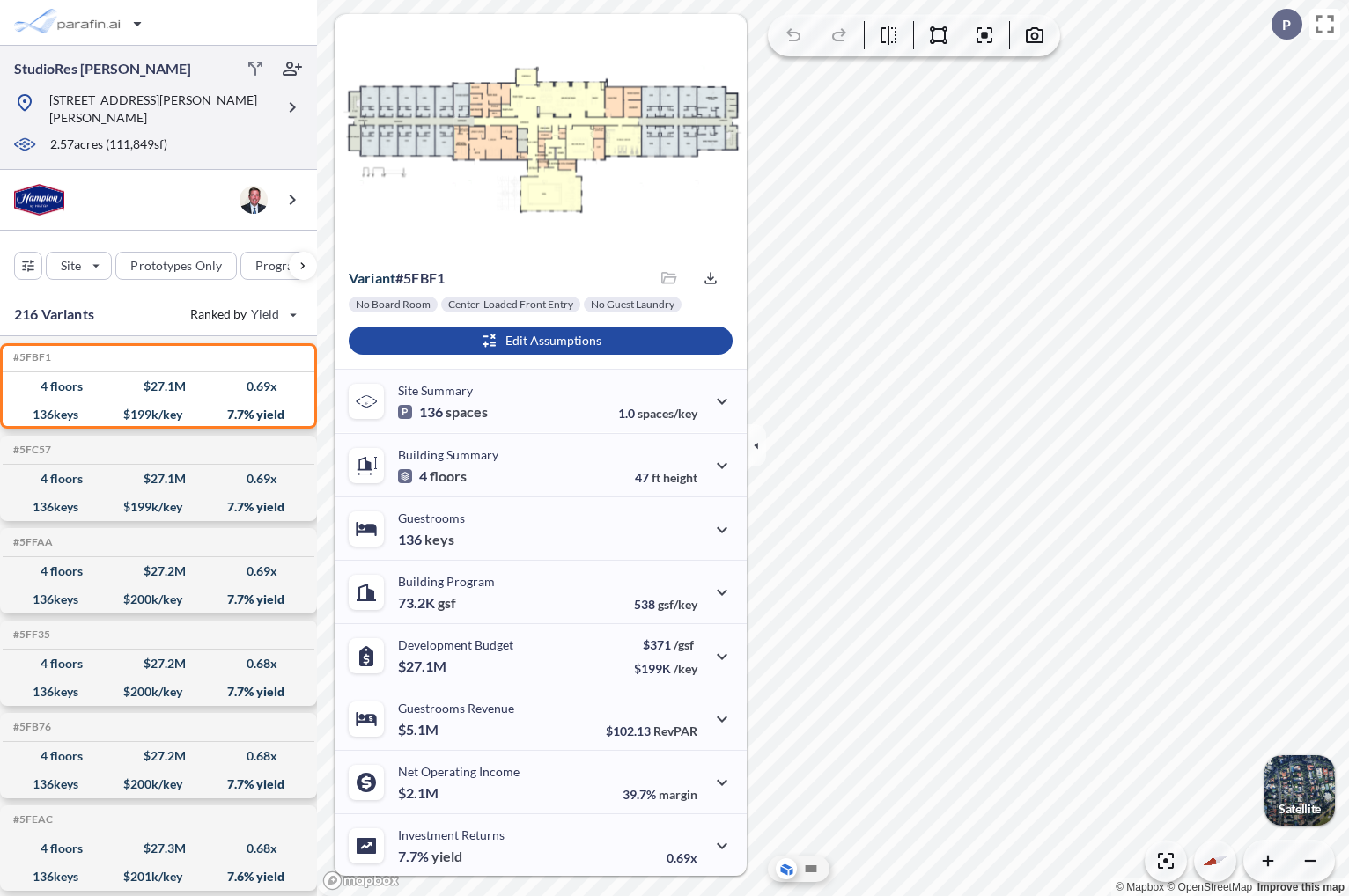
click at [164, 112] on p "[STREET_ADDRESS][PERSON_NAME][PERSON_NAME]" at bounding box center [162, 109] width 226 height 35
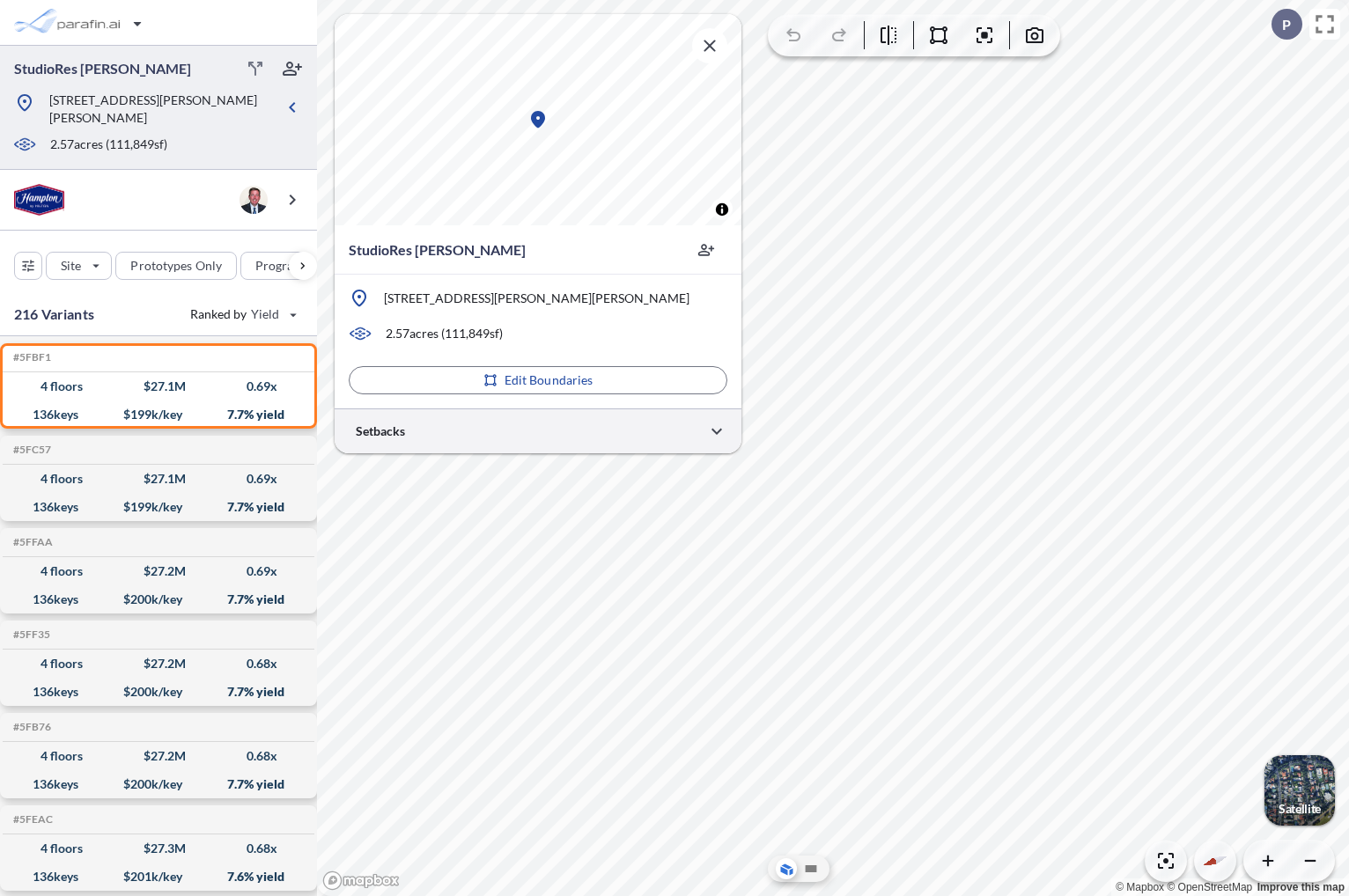
click at [522, 443] on div at bounding box center [538, 431] width 407 height 45
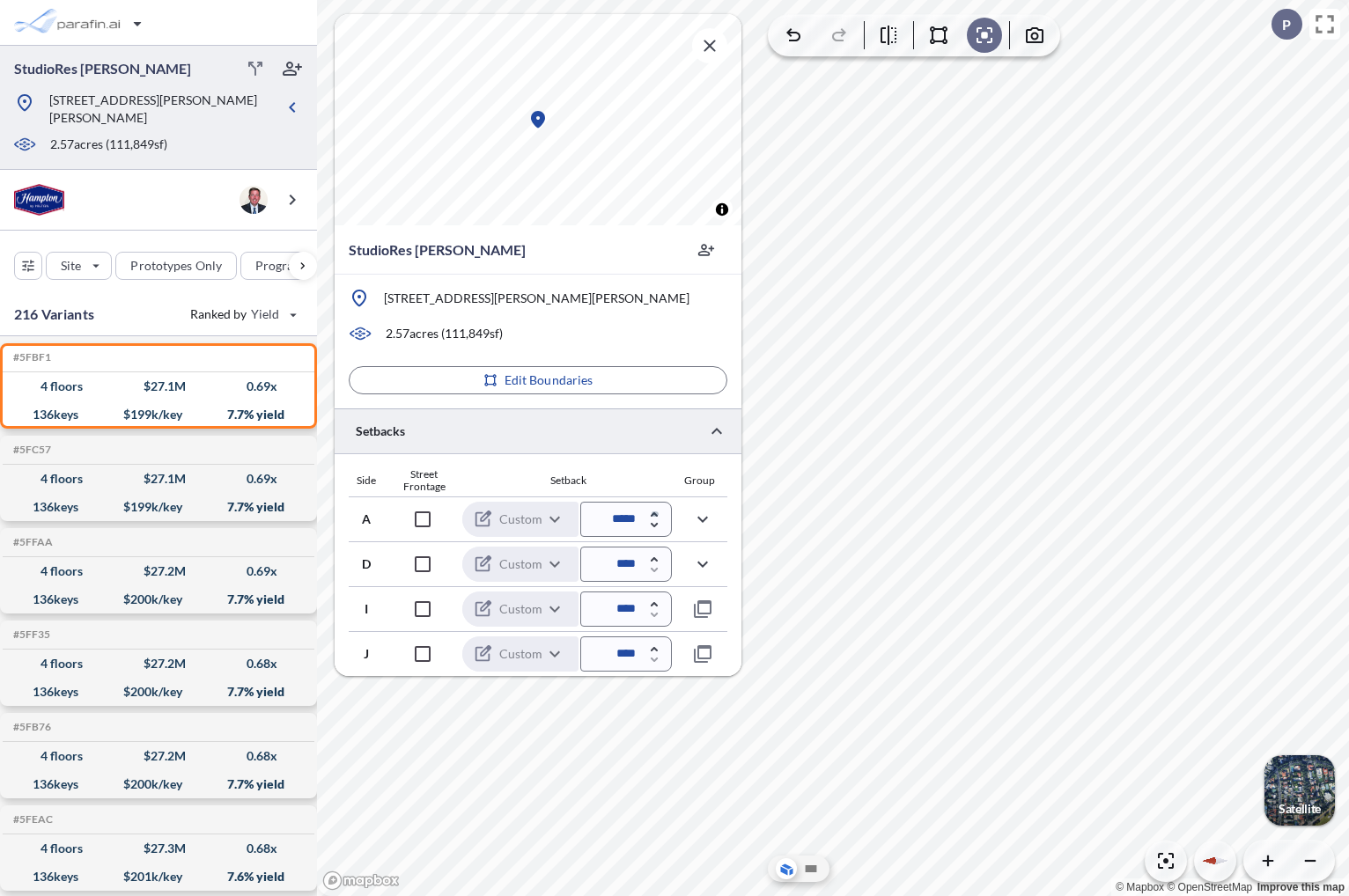
click at [654, 512] on icon "button" at bounding box center [653, 514] width 7 height 4
type input "*****"
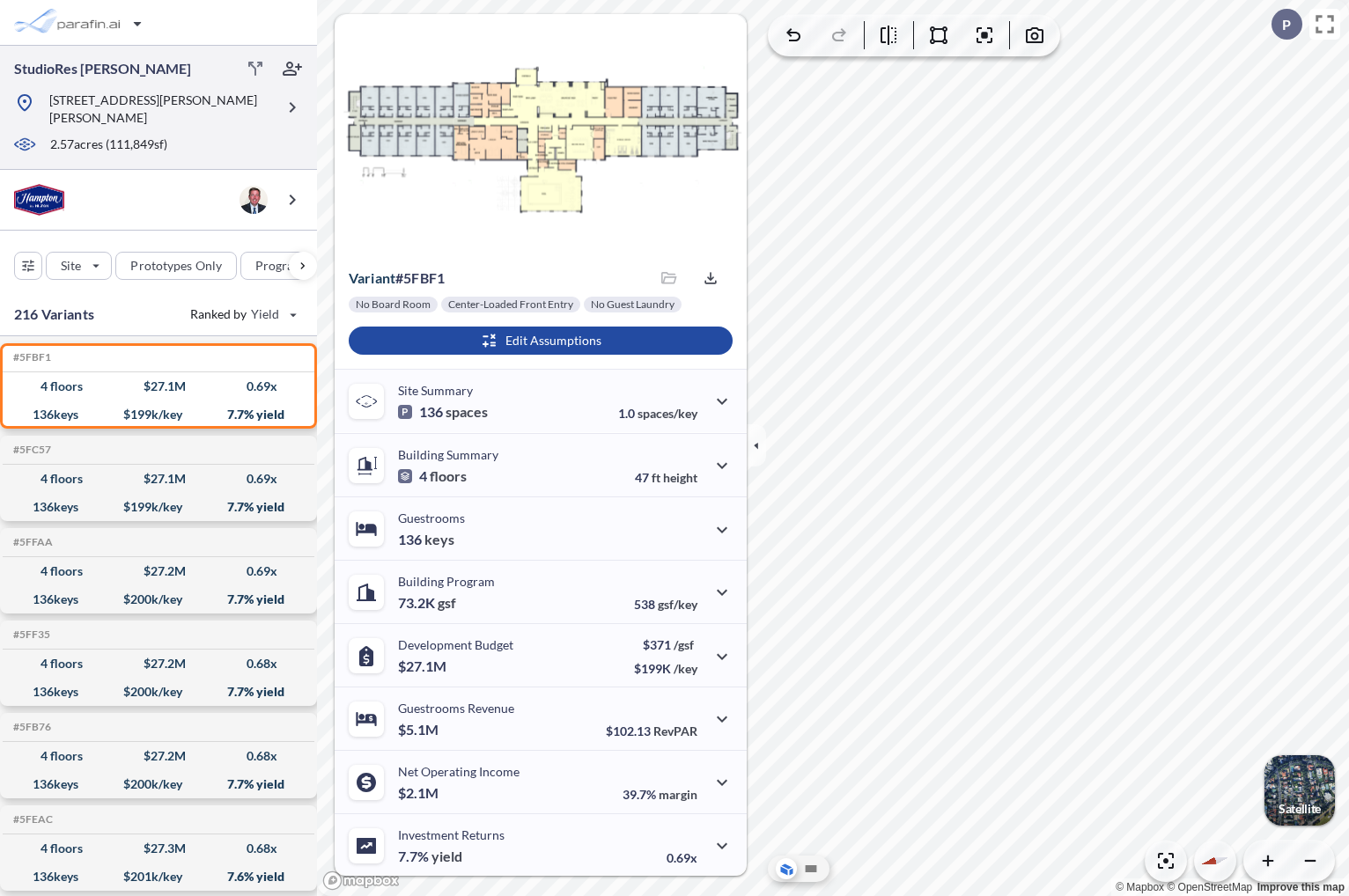
click at [242, 95] on p "[STREET_ADDRESS][PERSON_NAME][PERSON_NAME]" at bounding box center [162, 109] width 226 height 35
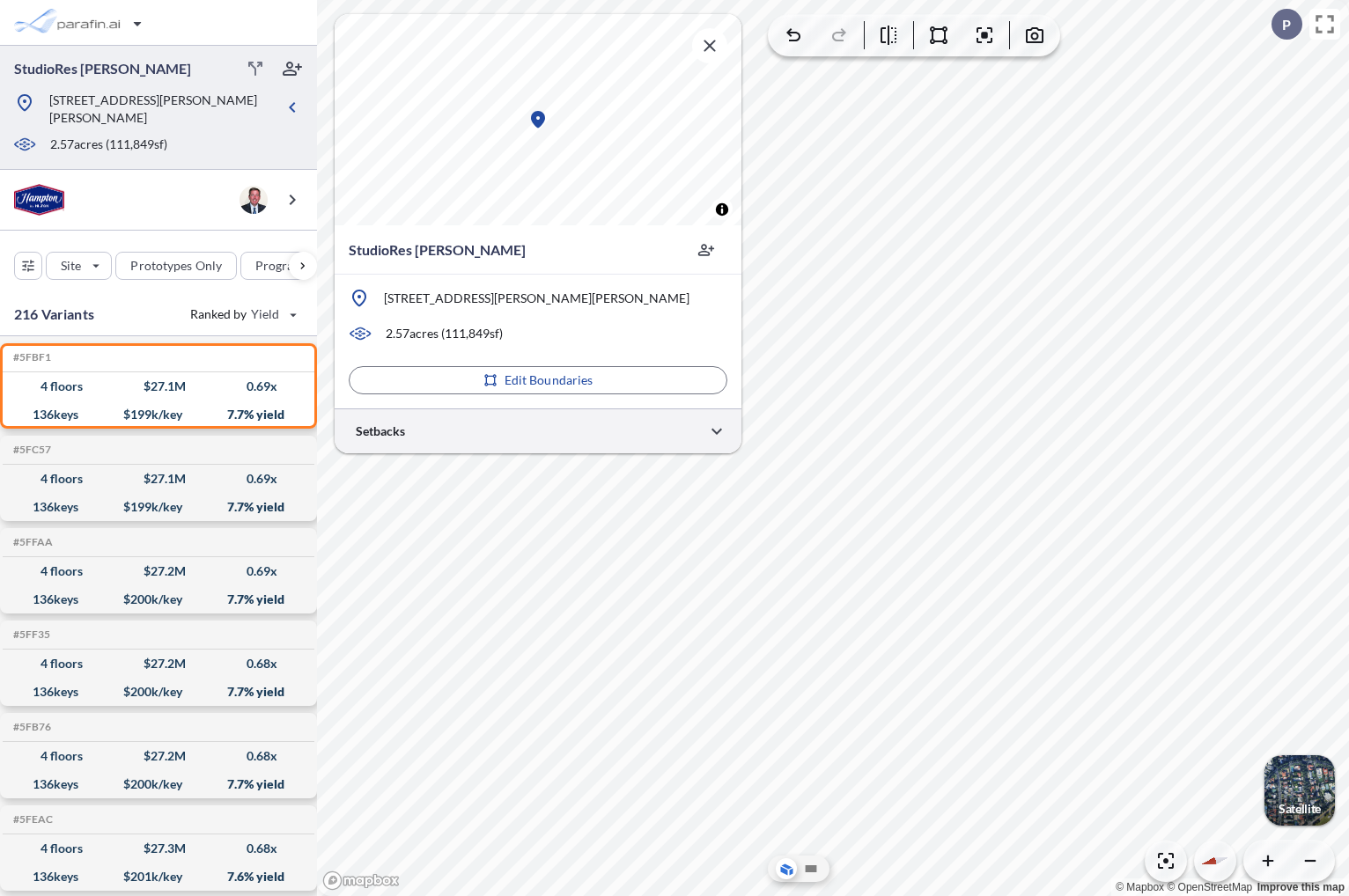
click at [670, 440] on div at bounding box center [538, 431] width 407 height 45
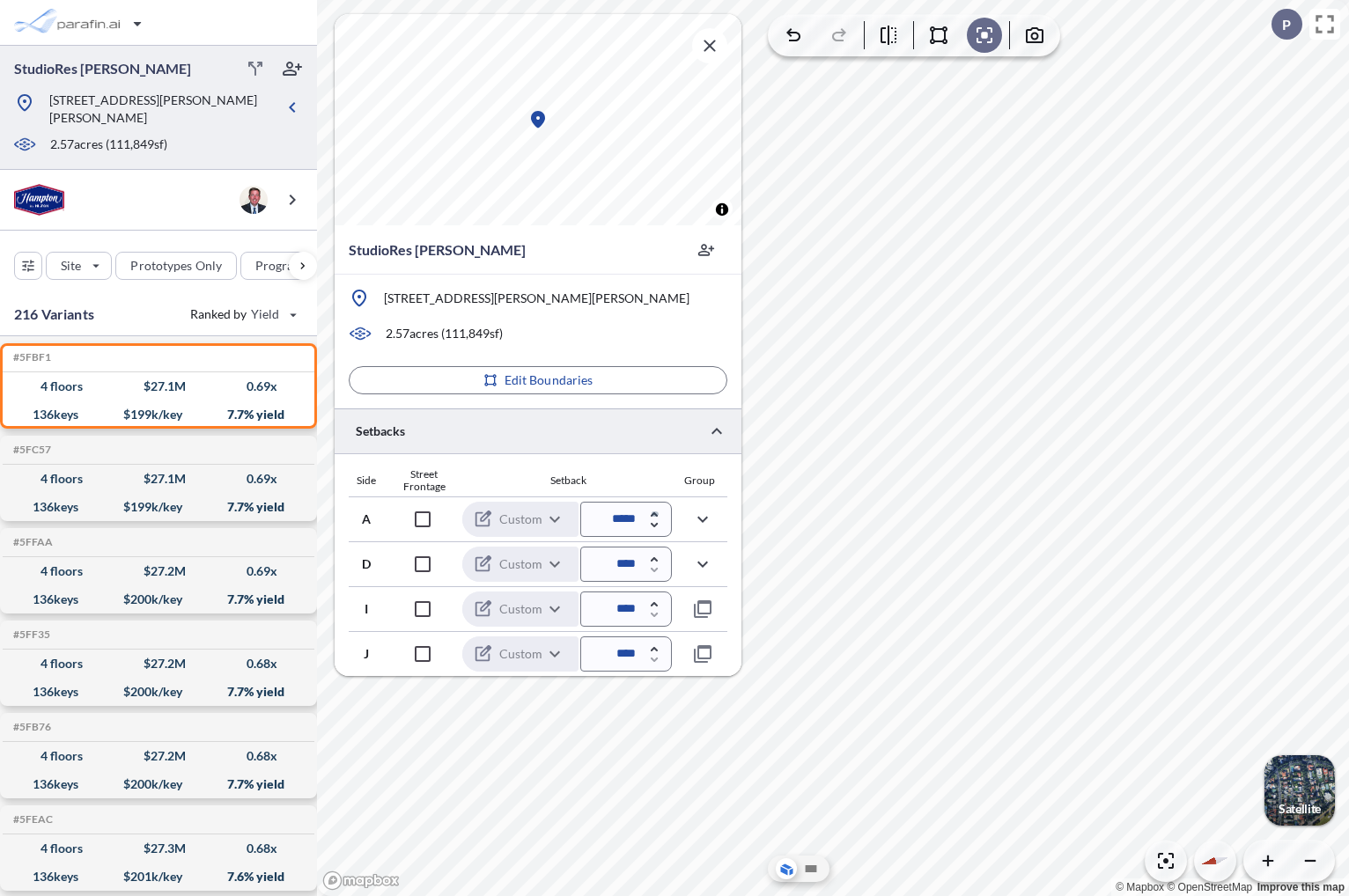
click at [654, 514] on icon "button" at bounding box center [654, 513] width 7 height 5
click at [654, 523] on icon "button" at bounding box center [654, 524] width 7 height 4
type input "*****"
click at [153, 440] on div "#5FC57 Development Report Design Report" at bounding box center [159, 449] width 312 height 28
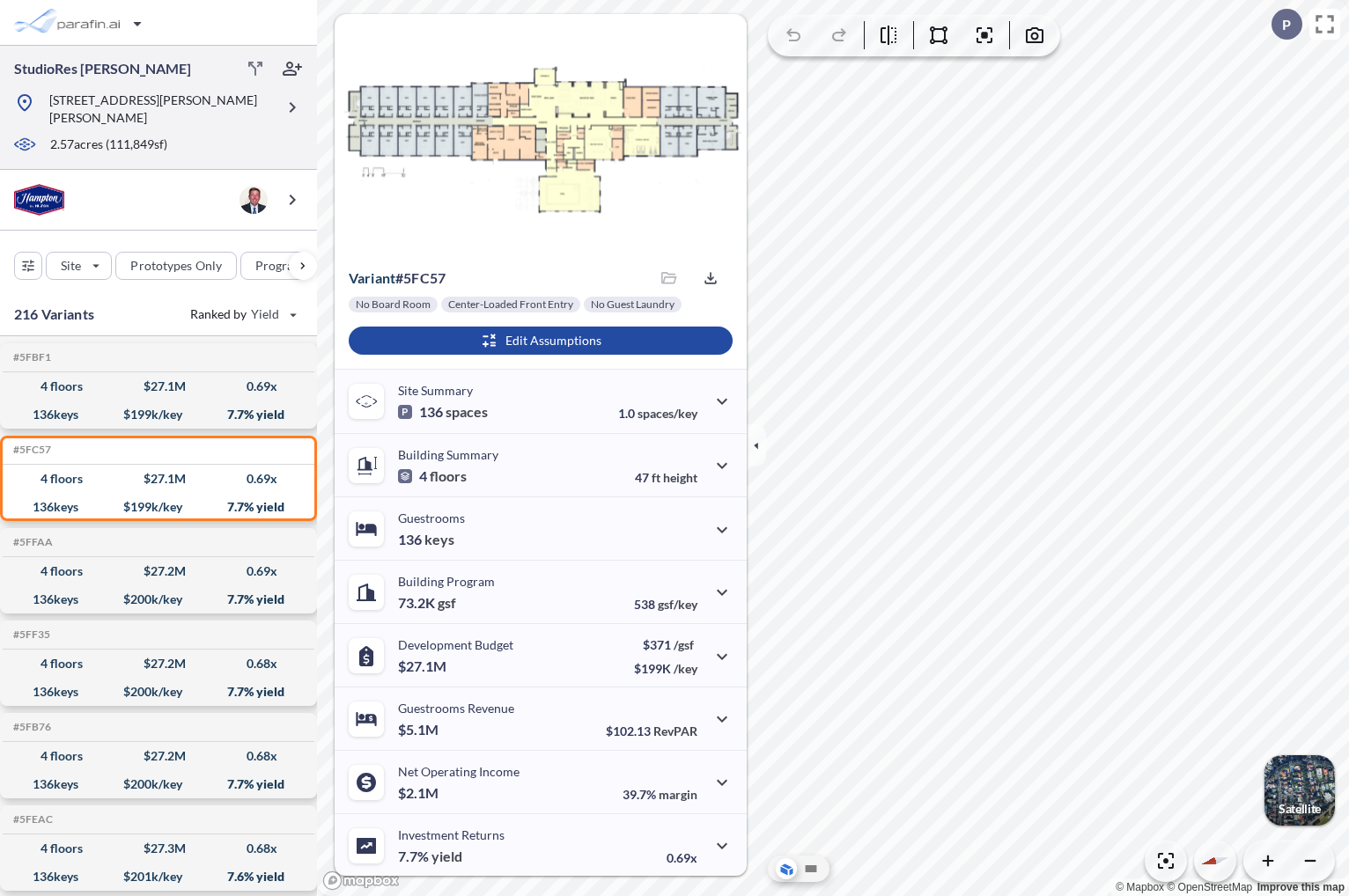
click at [222, 112] on p "9251 Hilsman Ln, Fort Myers, FL 33912" at bounding box center [162, 109] width 226 height 35
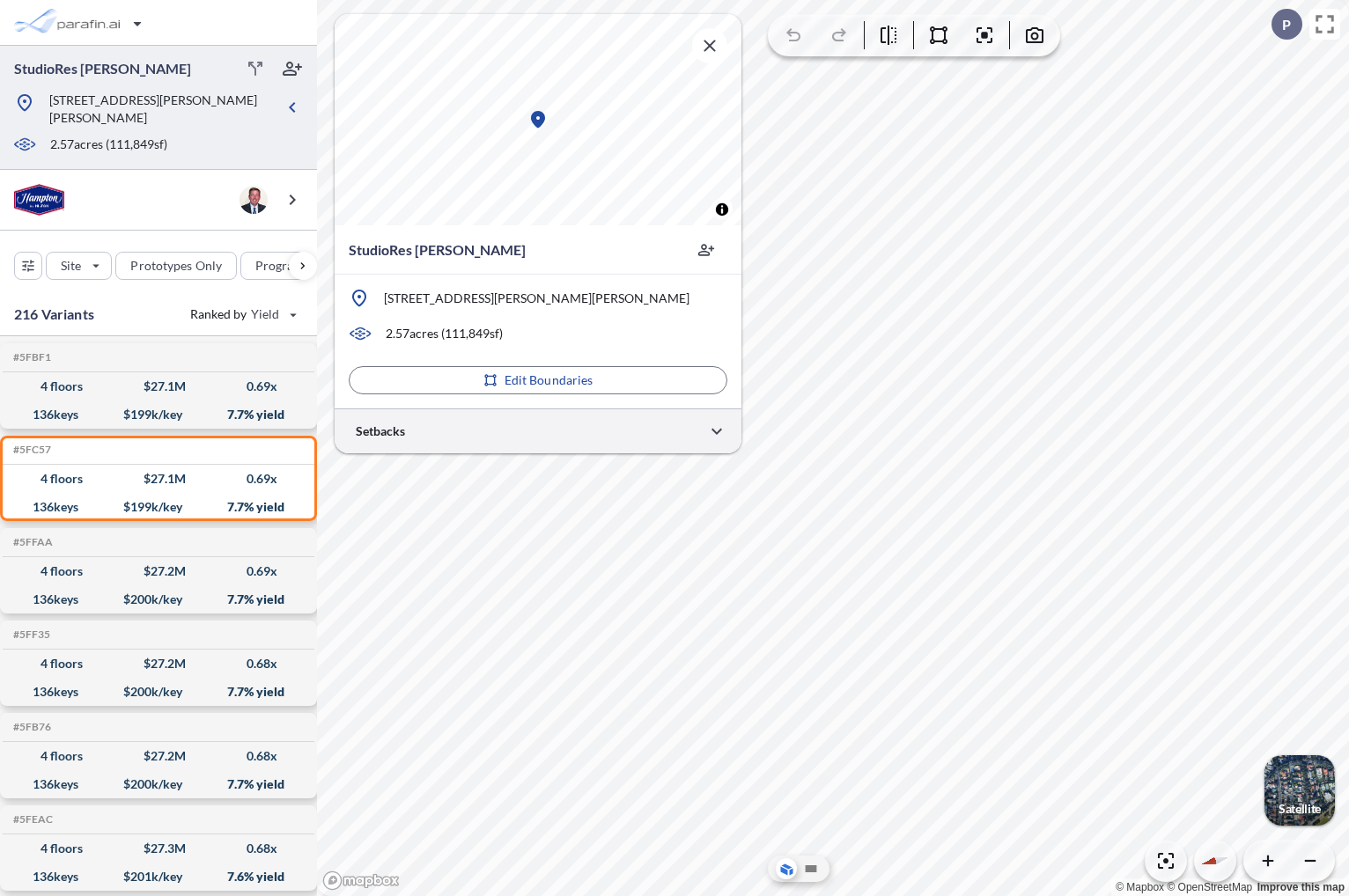
click at [635, 433] on div at bounding box center [538, 431] width 407 height 45
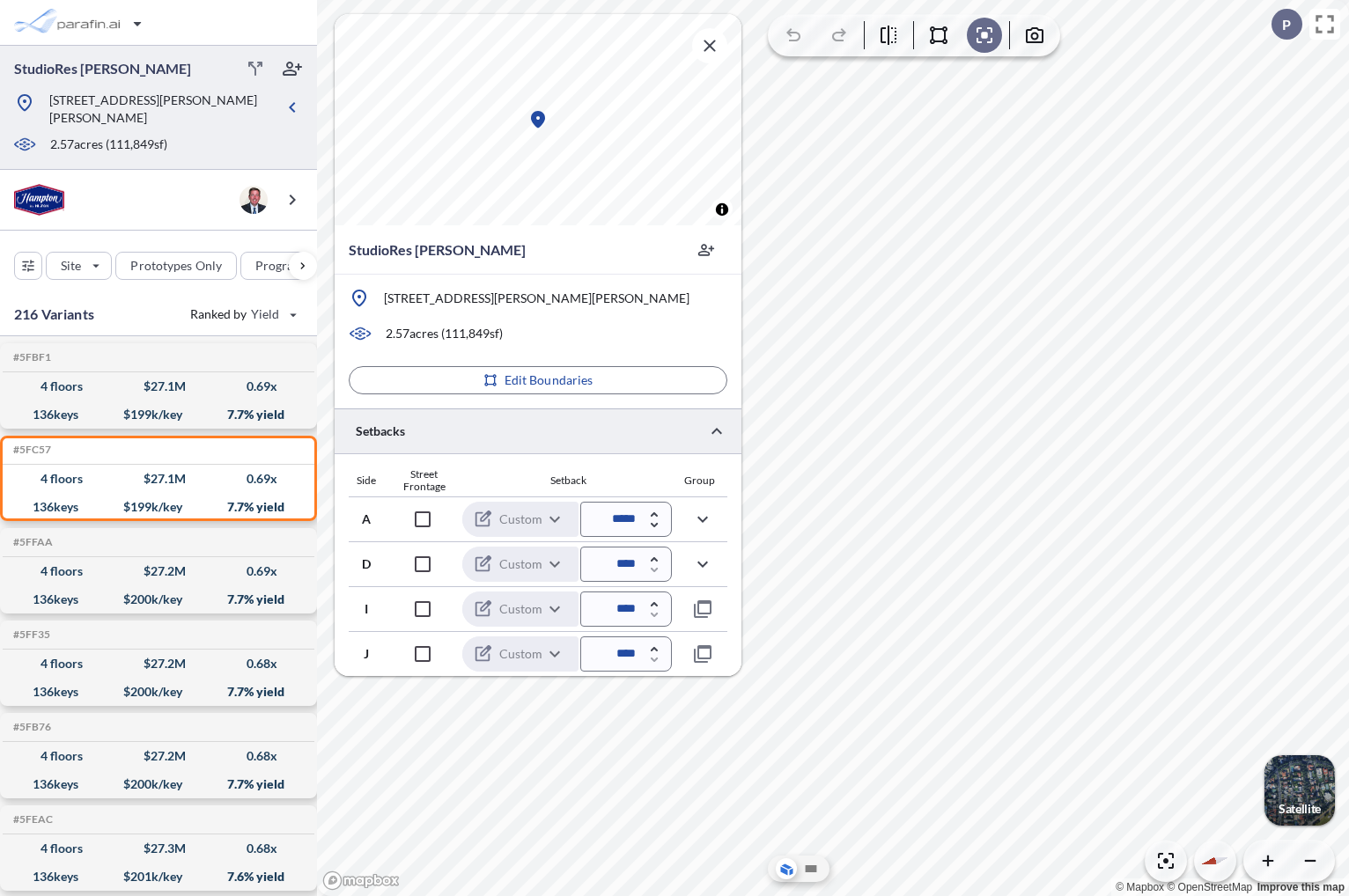
click at [1307, 777] on div "button" at bounding box center [1299, 790] width 70 height 70
click at [1299, 785] on div "button" at bounding box center [1299, 790] width 70 height 70
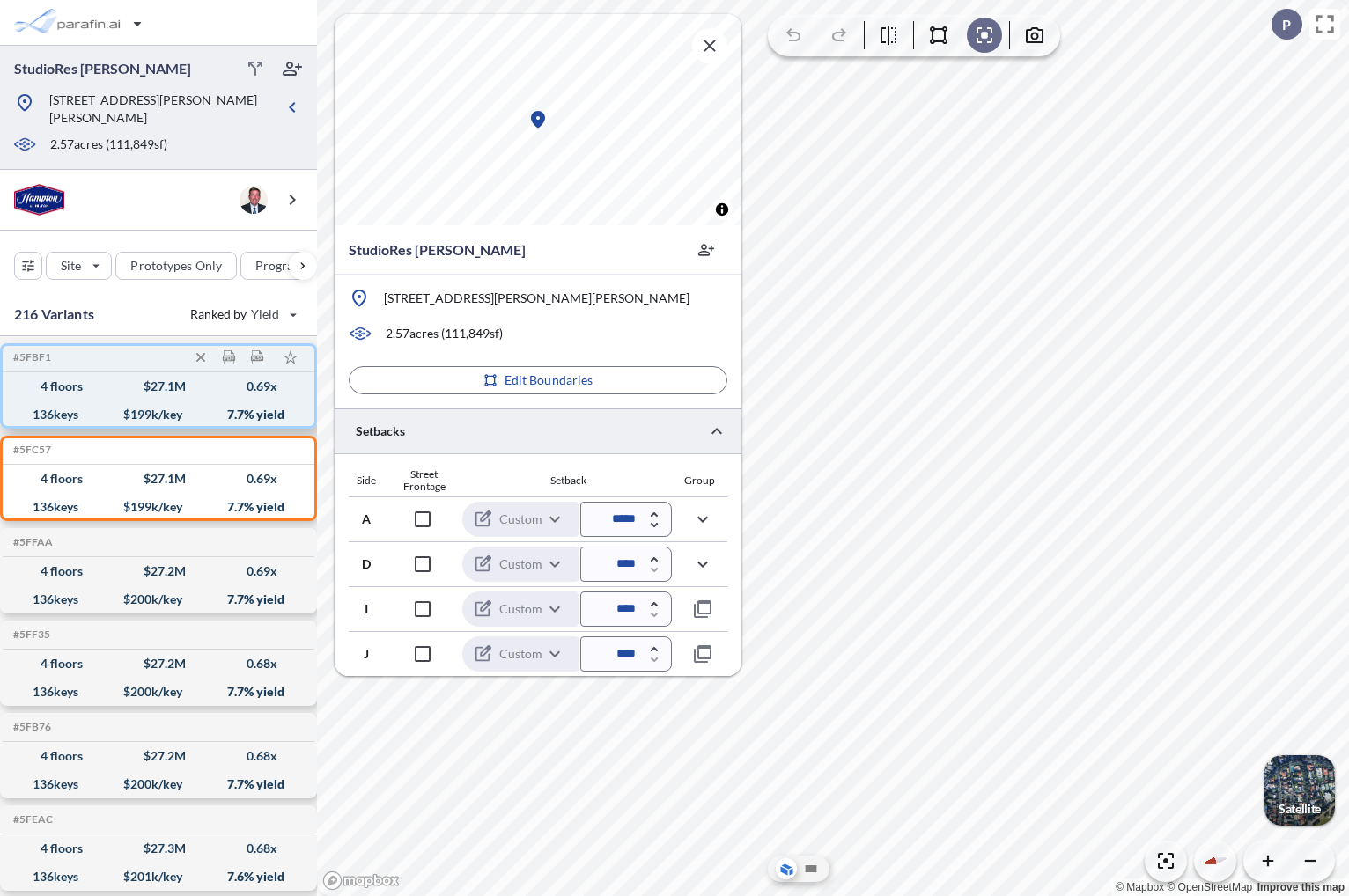
click at [191, 374] on div "4 floors $ 27.1 M 0.69 x" at bounding box center [159, 387] width 298 height 28
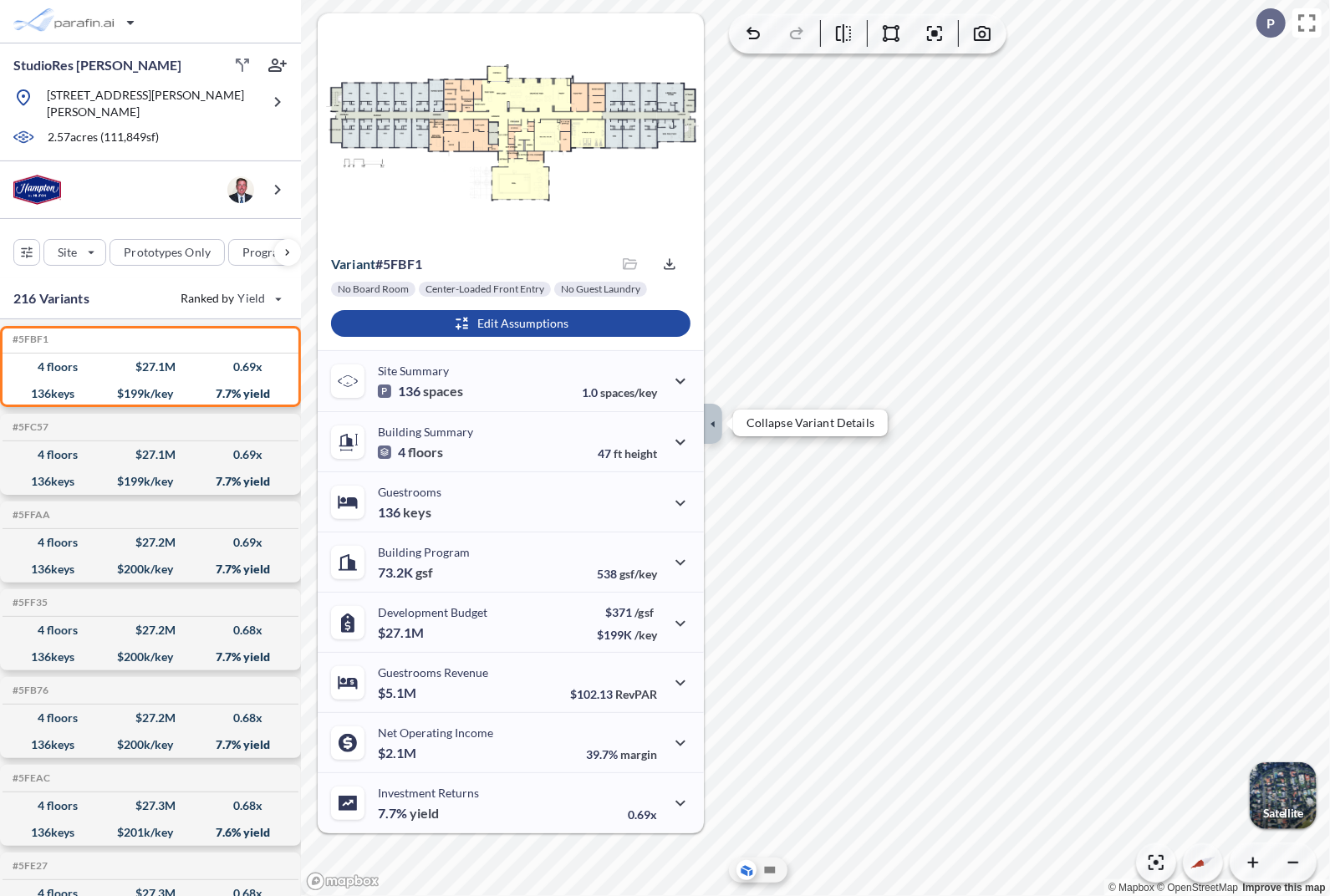
click at [717, 424] on icon "button" at bounding box center [712, 423] width 18 height 18
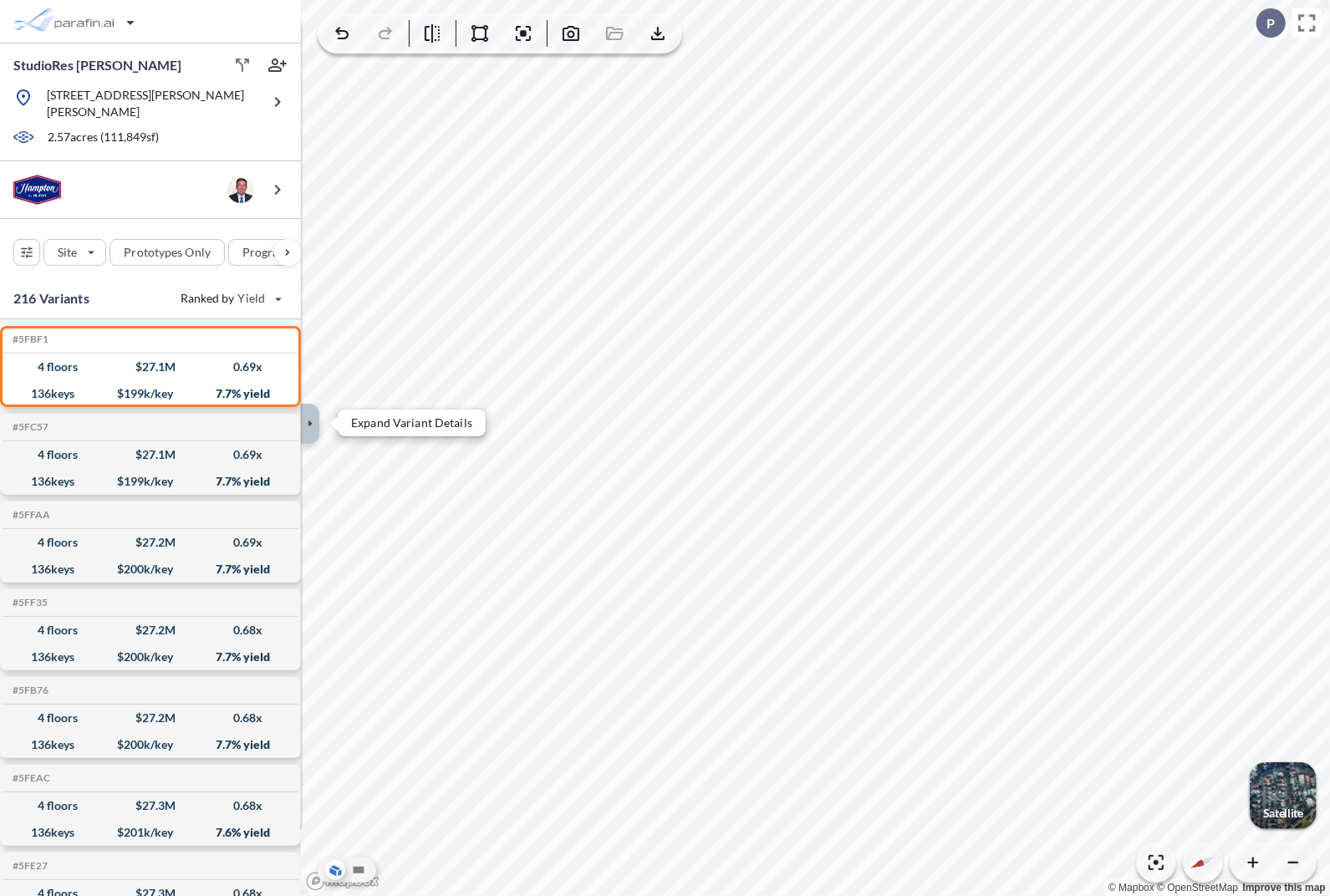
click at [316, 418] on icon "button" at bounding box center [309, 423] width 18 height 18
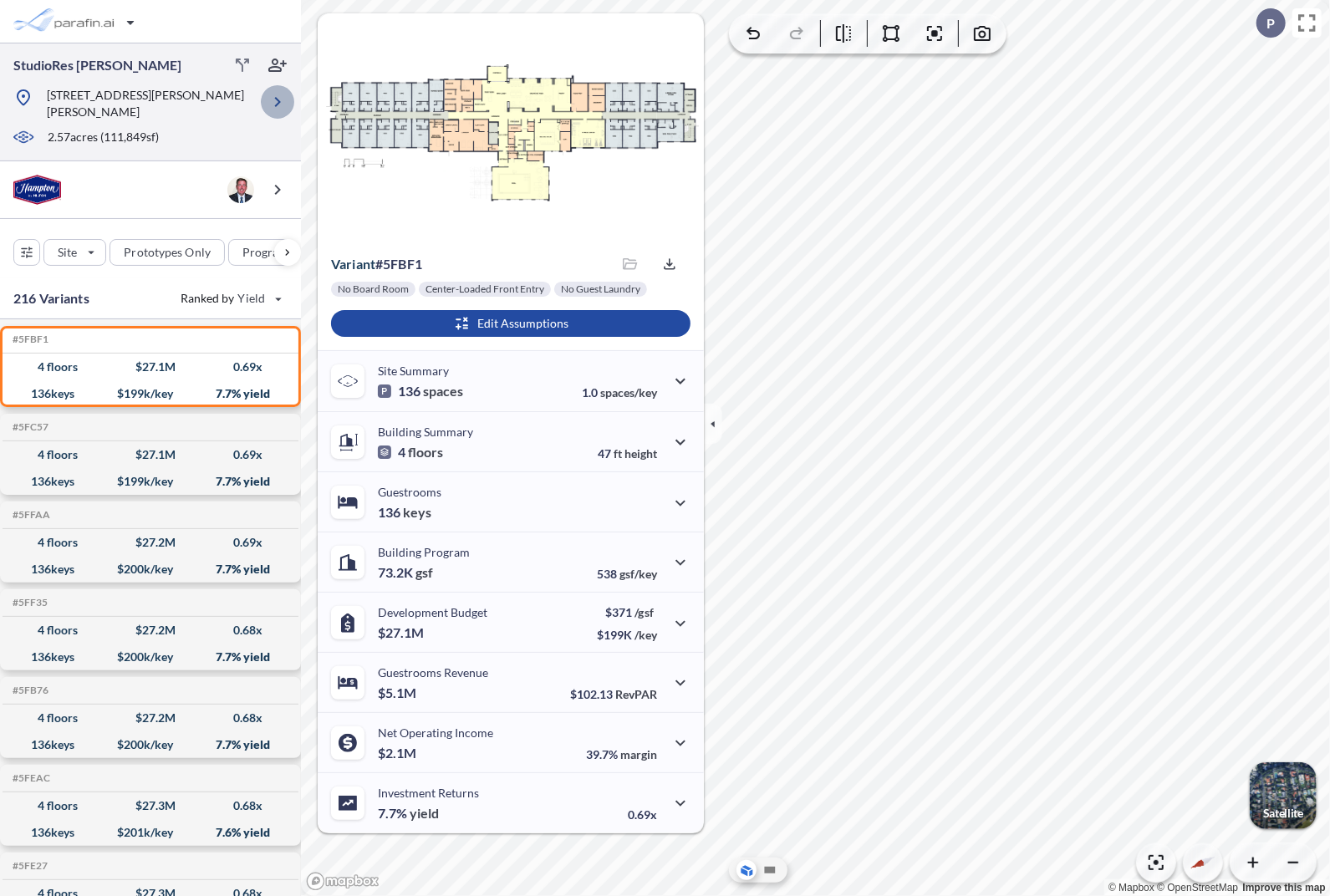
click at [283, 92] on icon "button" at bounding box center [277, 101] width 20 height 20
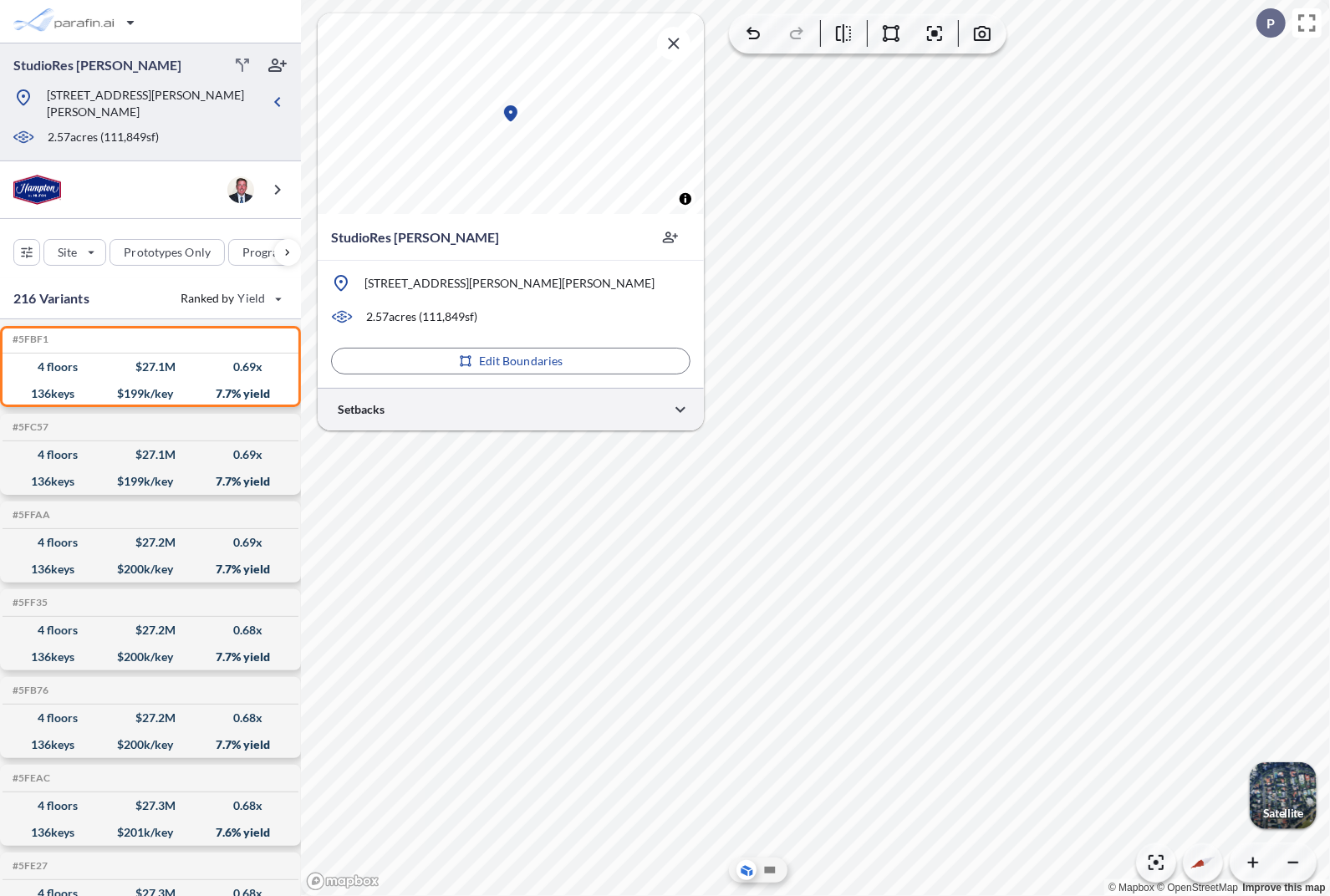
click at [453, 410] on div at bounding box center [510, 409] width 386 height 43
